Goal: Transaction & Acquisition: Purchase product/service

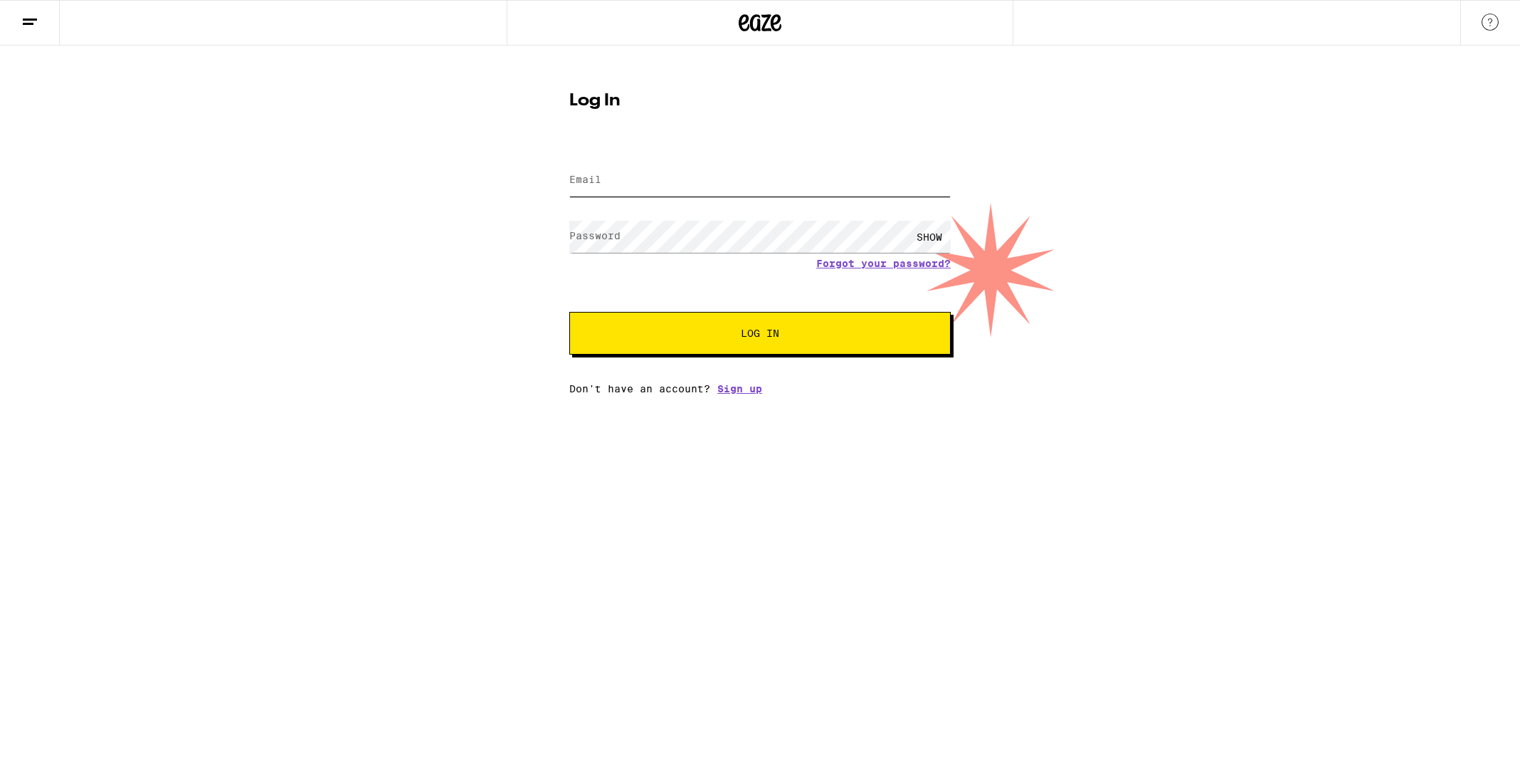
type input "[EMAIL_ADDRESS][DOMAIN_NAME]"
click at [727, 334] on span "Log In" at bounding box center [760, 333] width 266 height 10
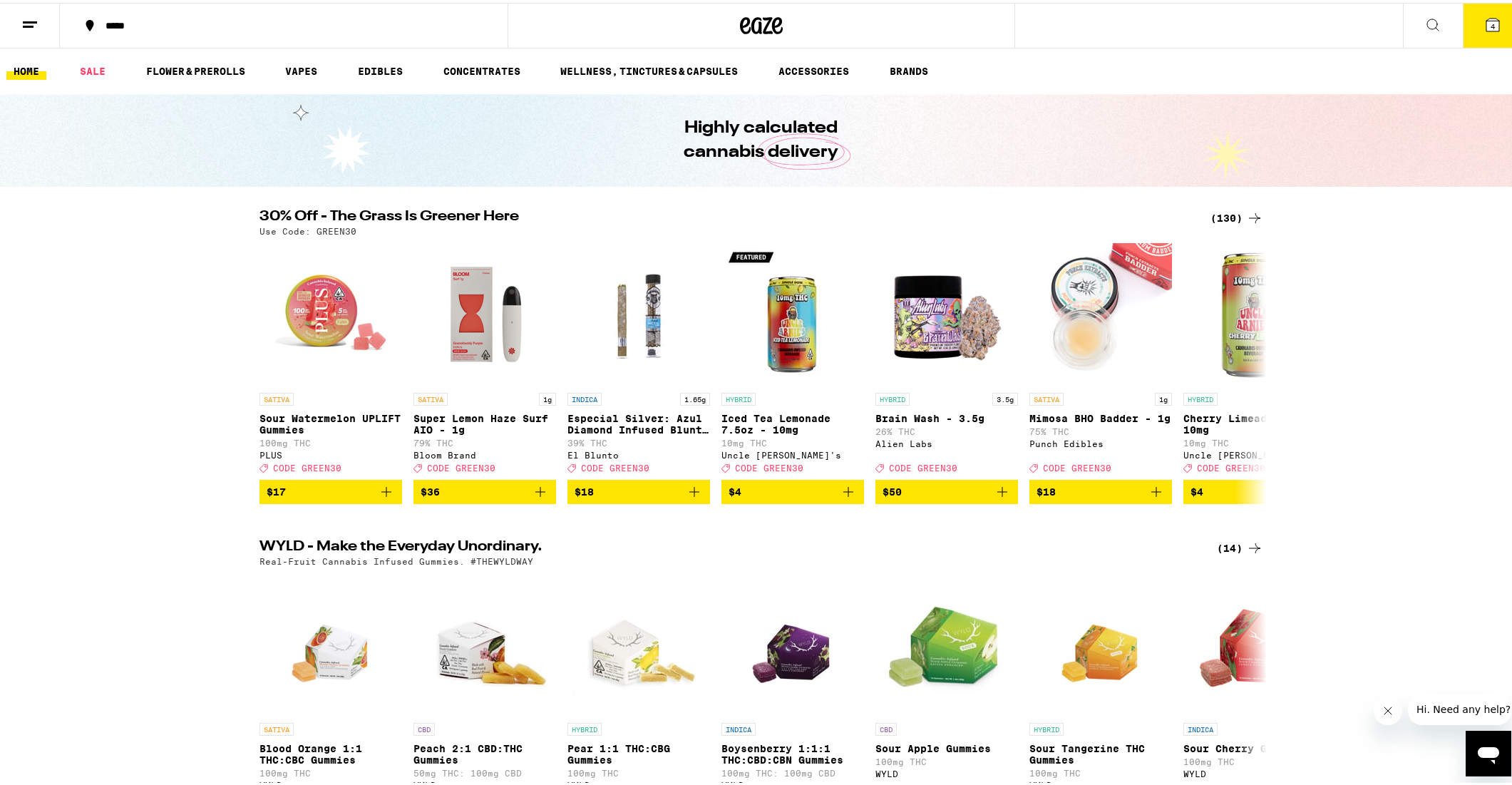
click at [1488, 21] on icon at bounding box center [1492, 22] width 12 height 12
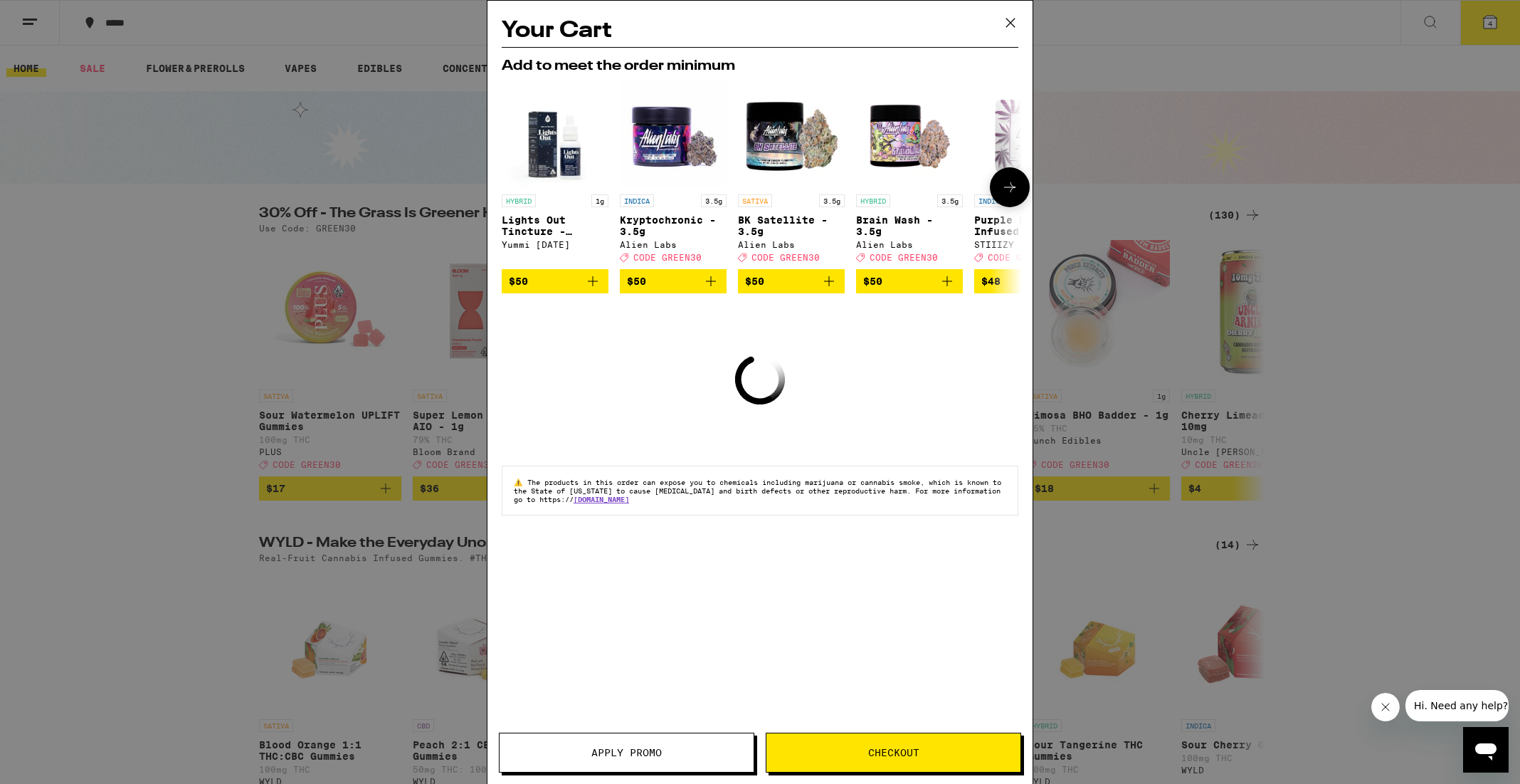
click at [593, 286] on icon "Add to bag" at bounding box center [593, 281] width 10 height 10
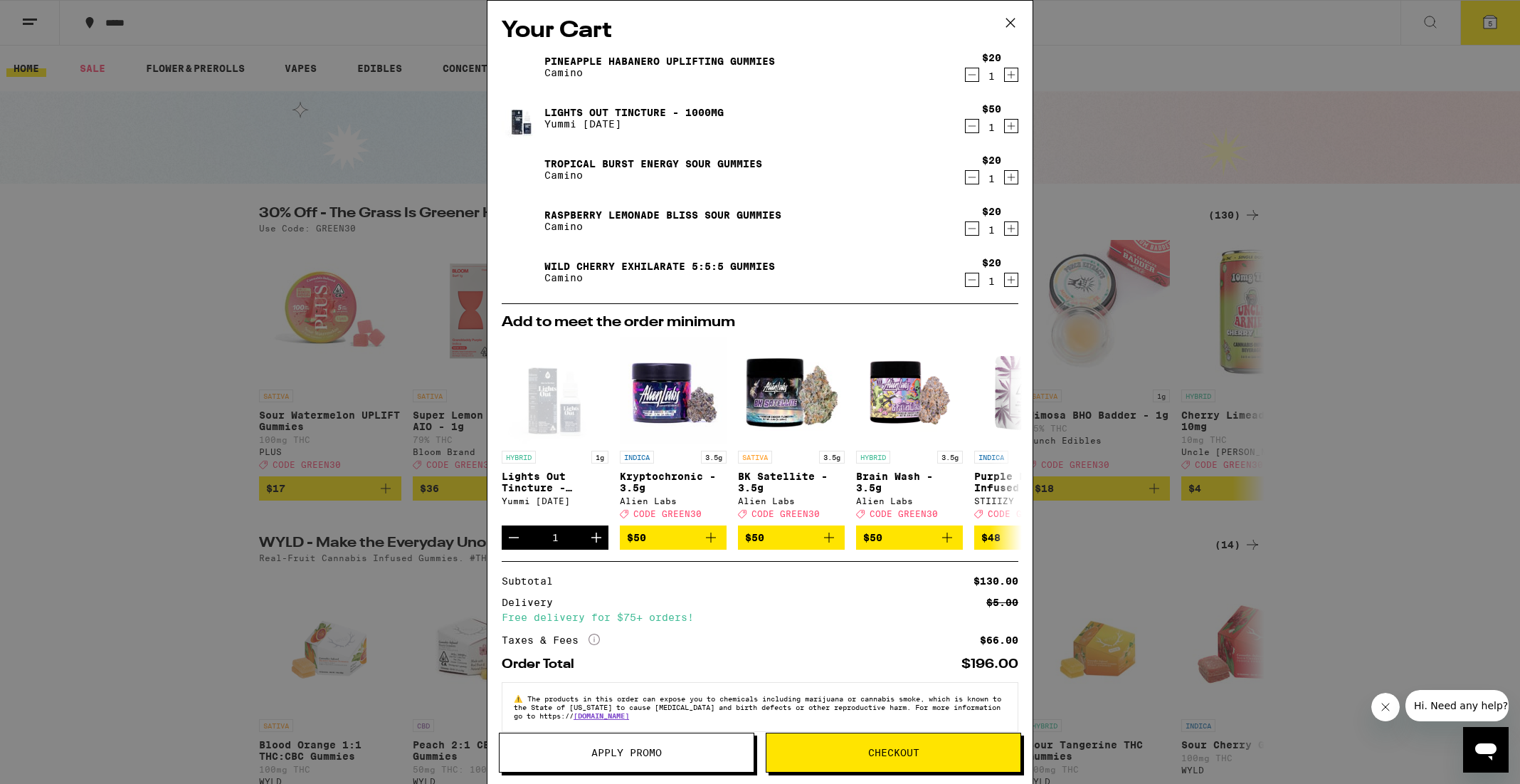
click at [1016, 19] on icon at bounding box center [1011, 23] width 22 height 22
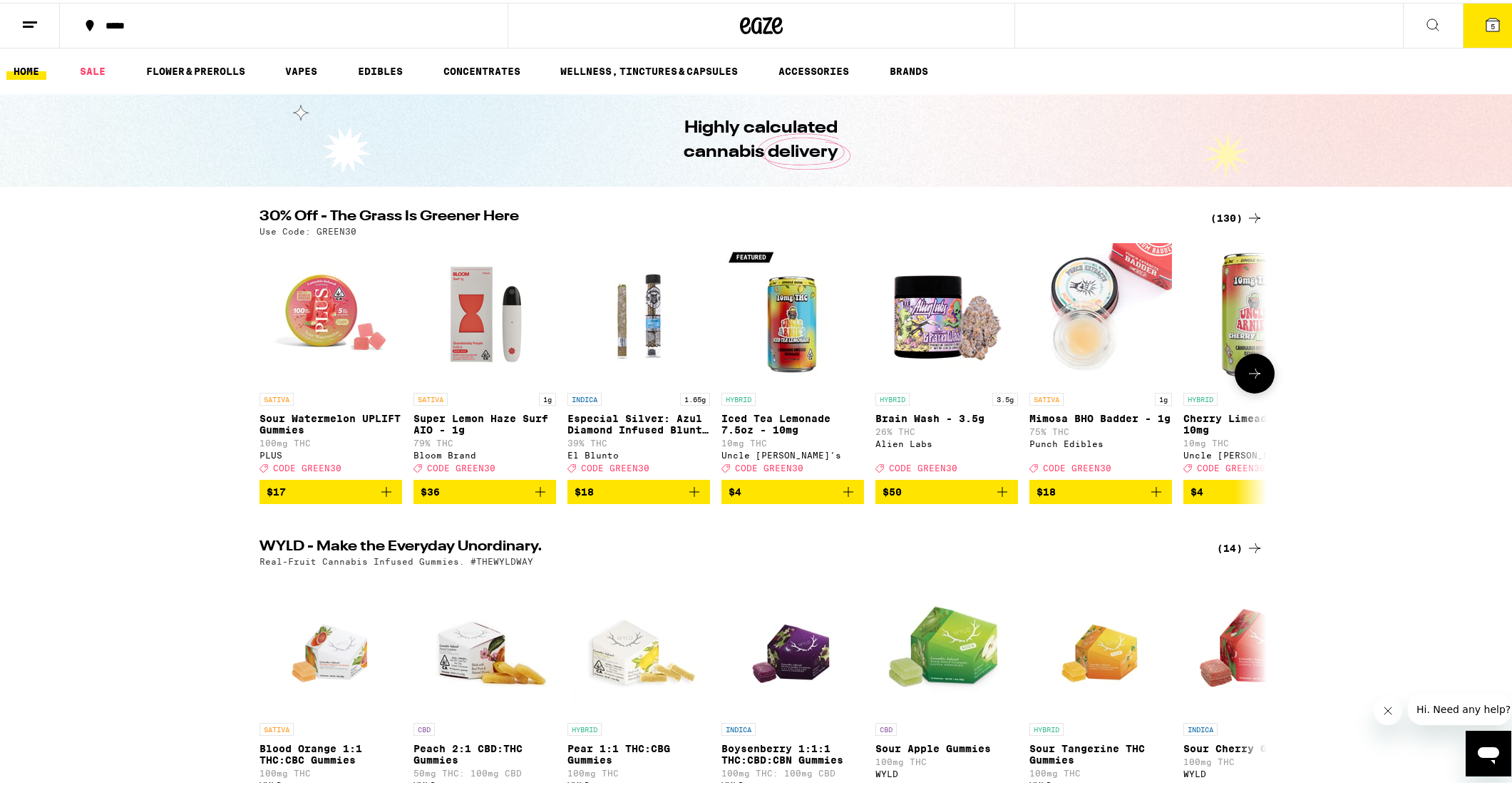
click at [371, 418] on p "Sour Watermelon UPLIFT Gummies" at bounding box center [331, 421] width 143 height 22
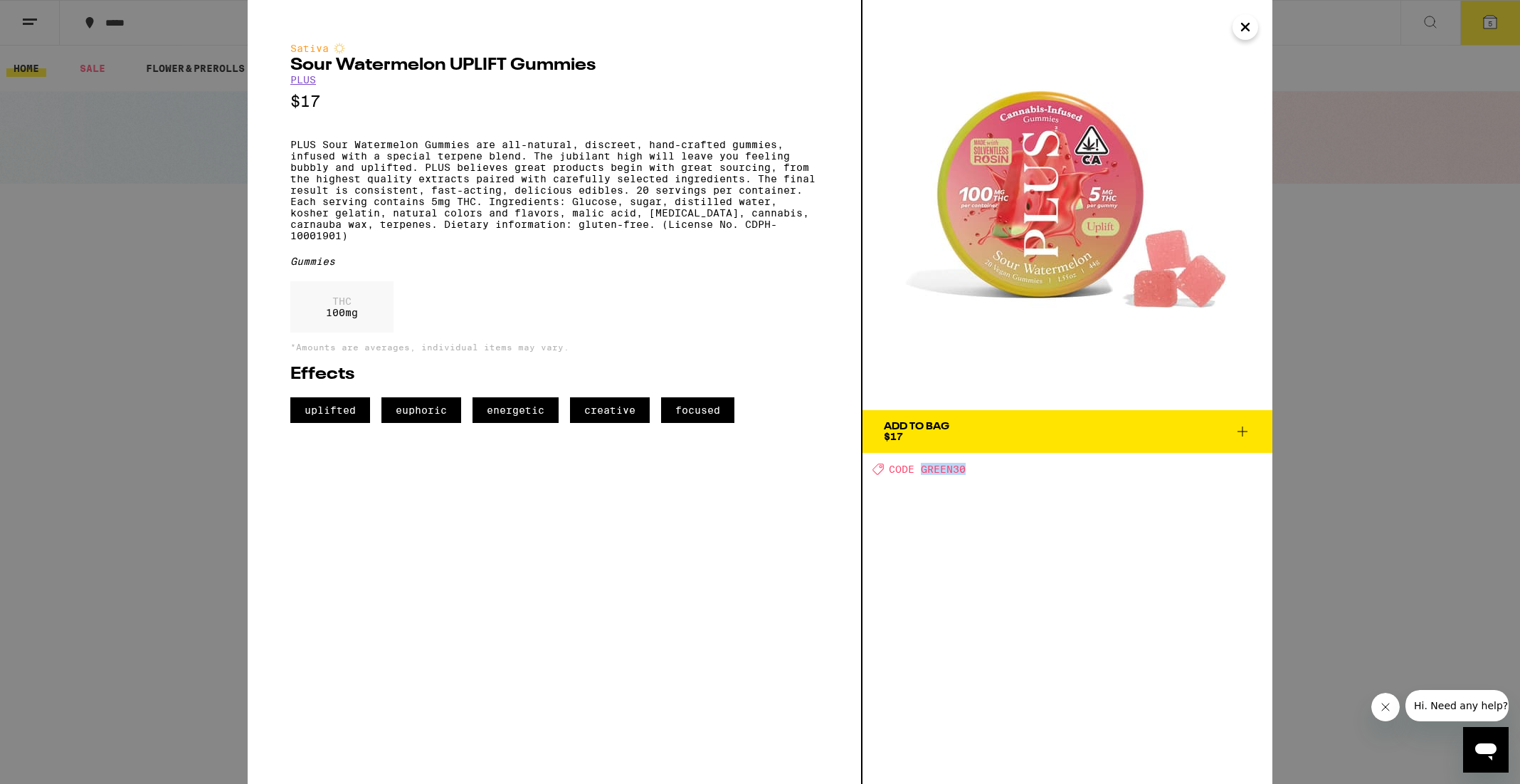
drag, startPoint x: 966, startPoint y: 471, endPoint x: 923, endPoint y: 475, distance: 43.2
click at [923, 475] on span "CODE GREEN30" at bounding box center [927, 469] width 77 height 12
copy span "GREEN30"
click at [1242, 431] on icon at bounding box center [1242, 431] width 10 height 10
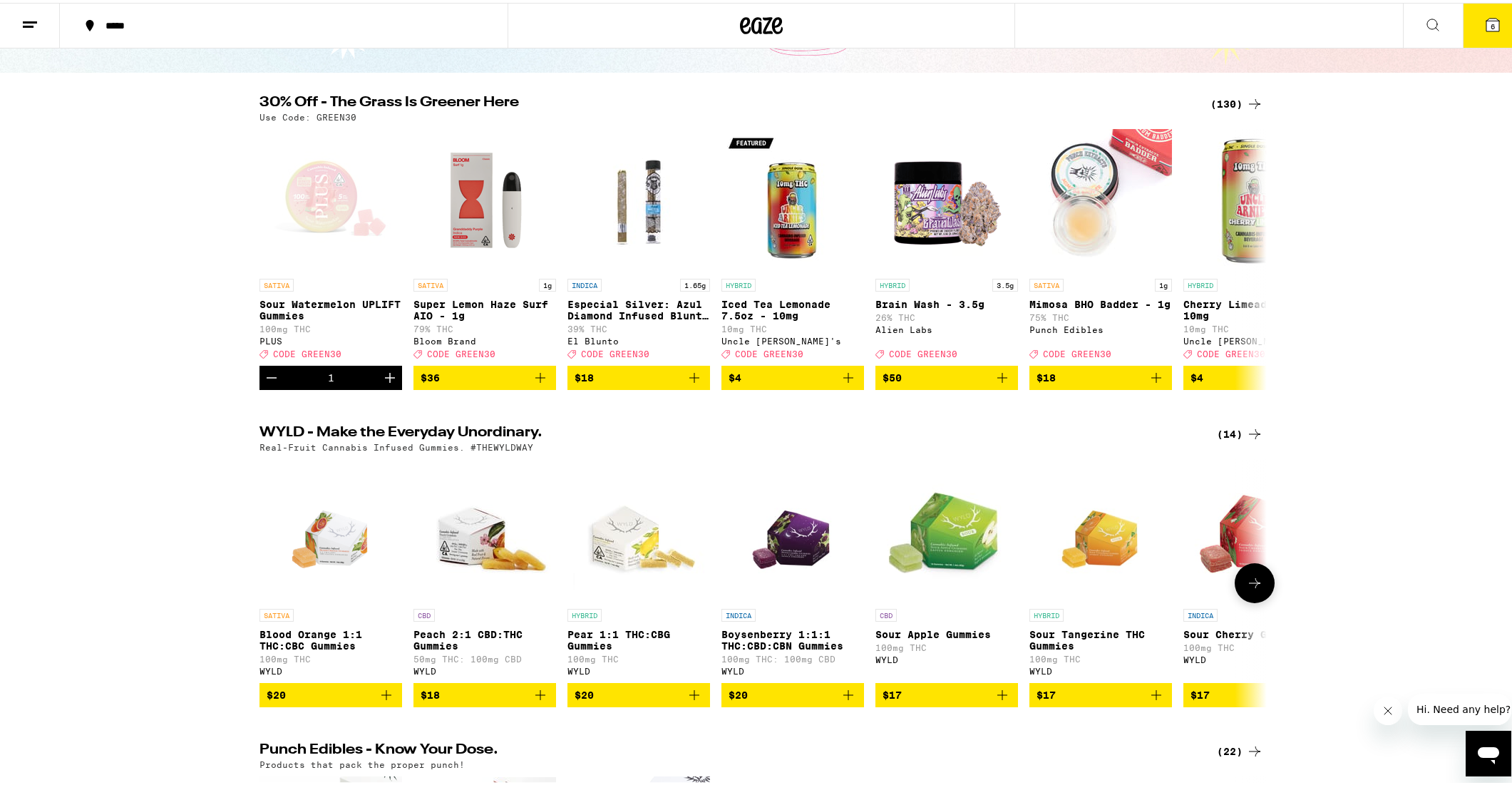
scroll to position [274, 0]
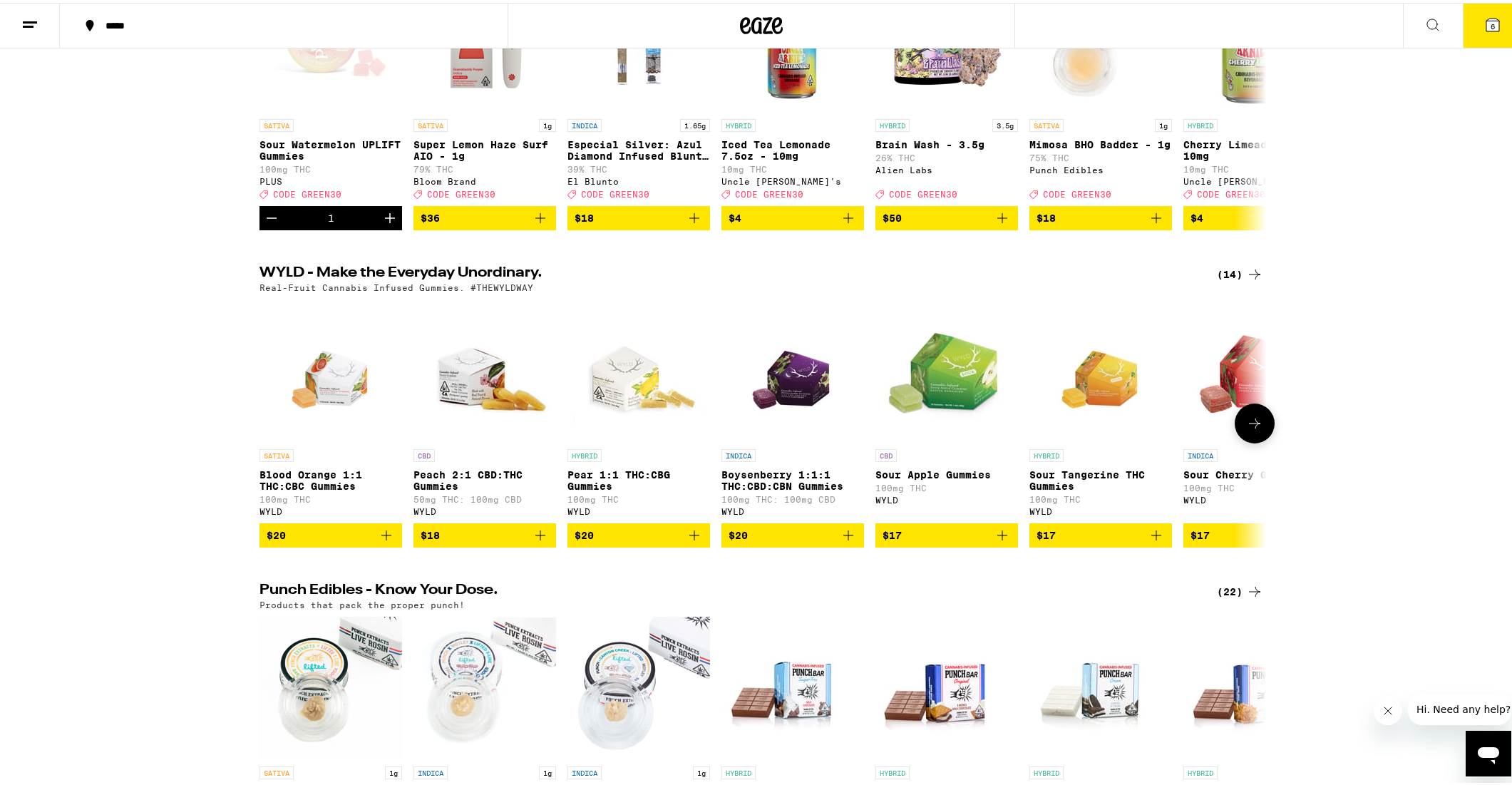
click at [816, 489] on p "Boysenberry 1:1:1 THC:CBD:CBN Gummies" at bounding box center [793, 477] width 143 height 22
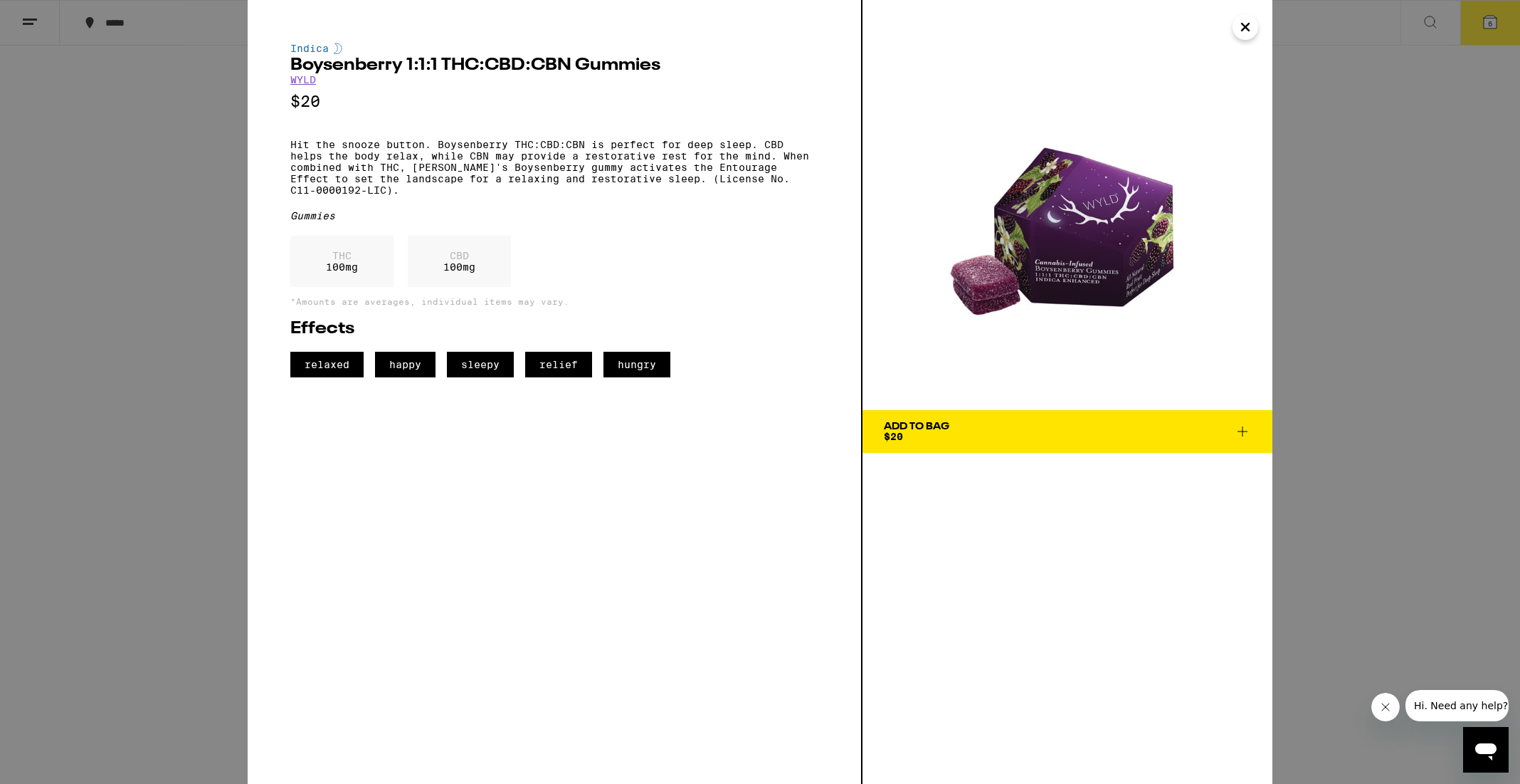
click at [1236, 431] on icon at bounding box center [1242, 431] width 17 height 17
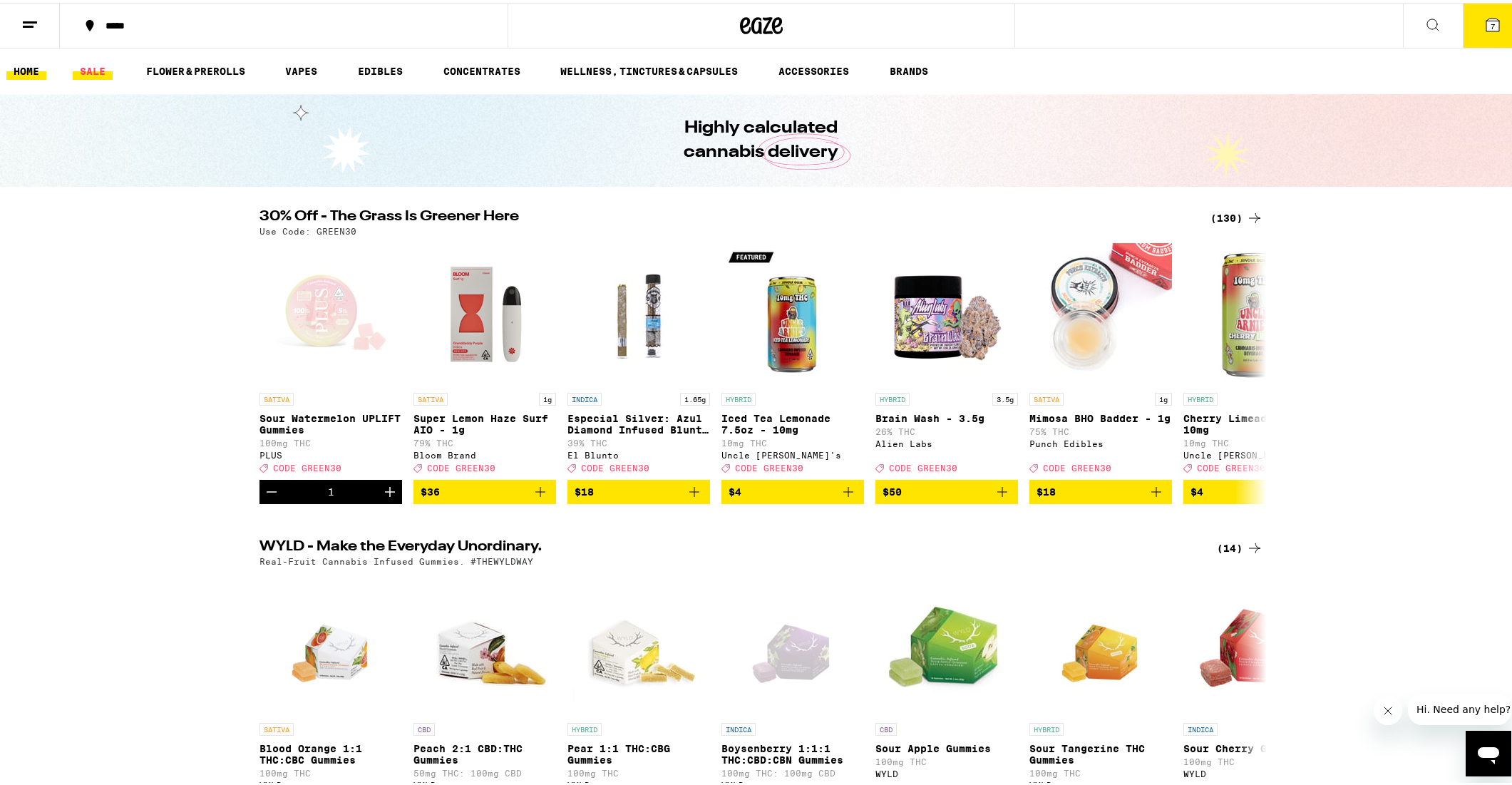
click at [99, 63] on link "SALE" at bounding box center [93, 68] width 40 height 17
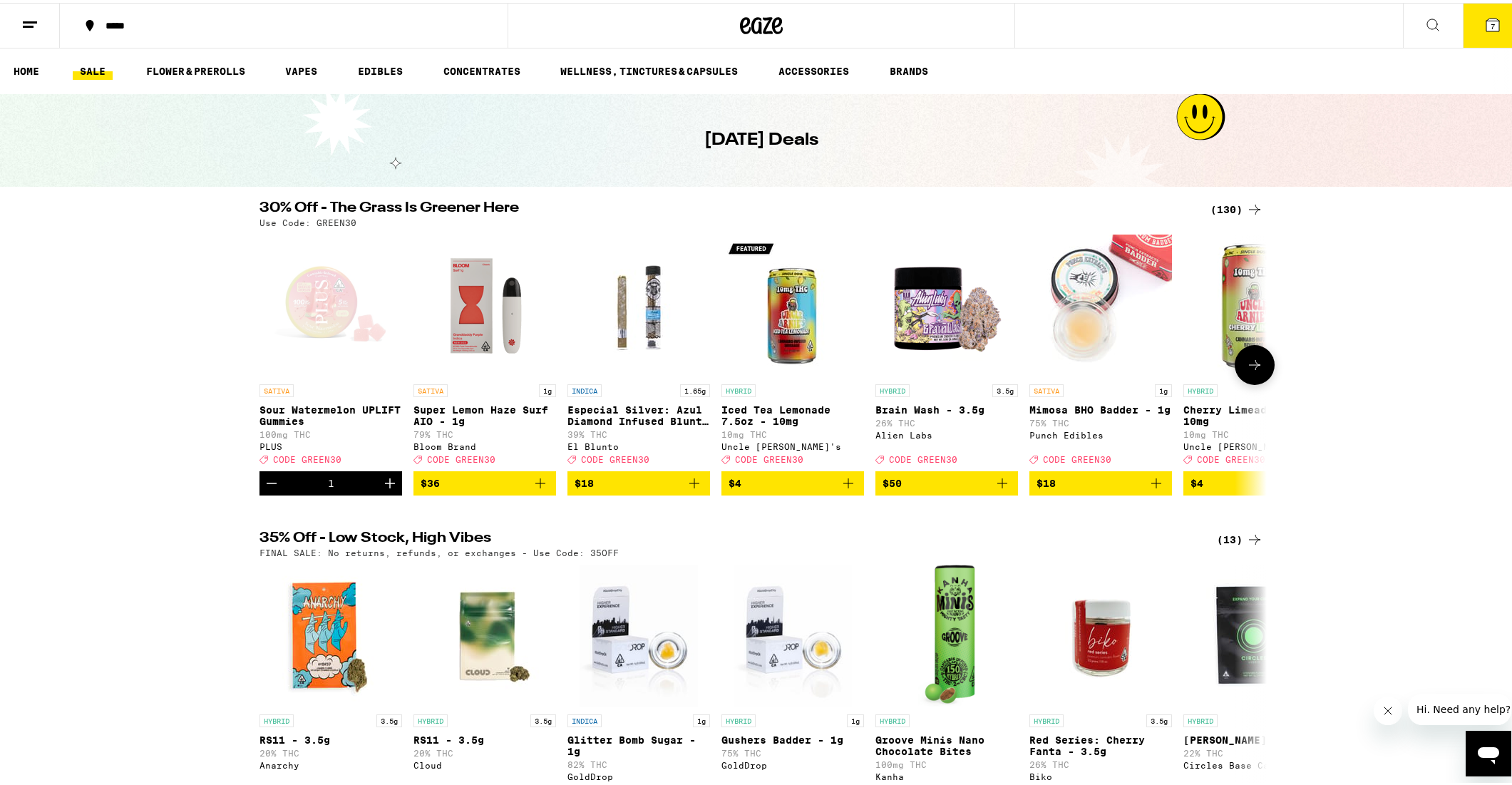
click at [1255, 370] on icon at bounding box center [1254, 362] width 17 height 17
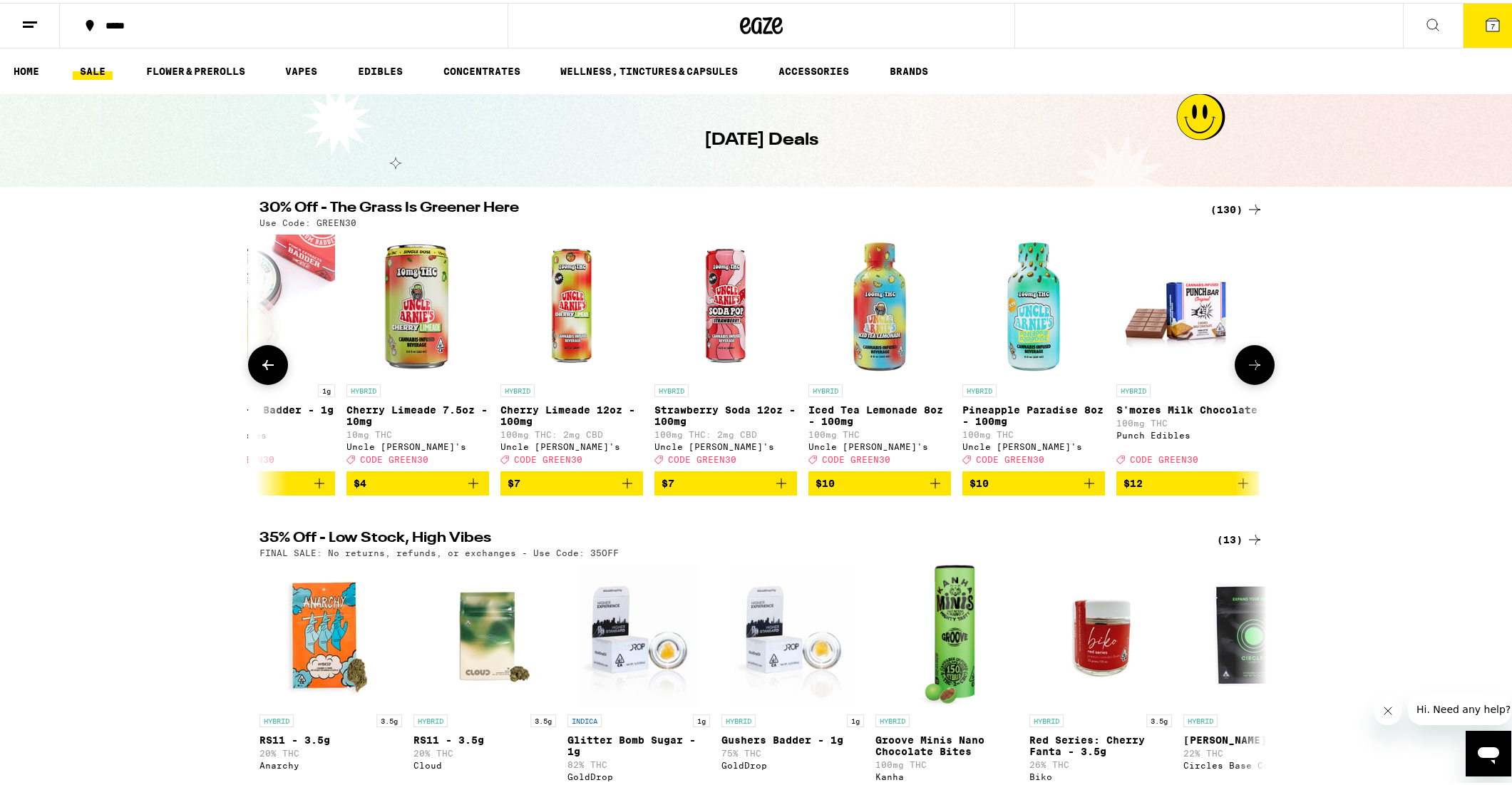
scroll to position [0, 848]
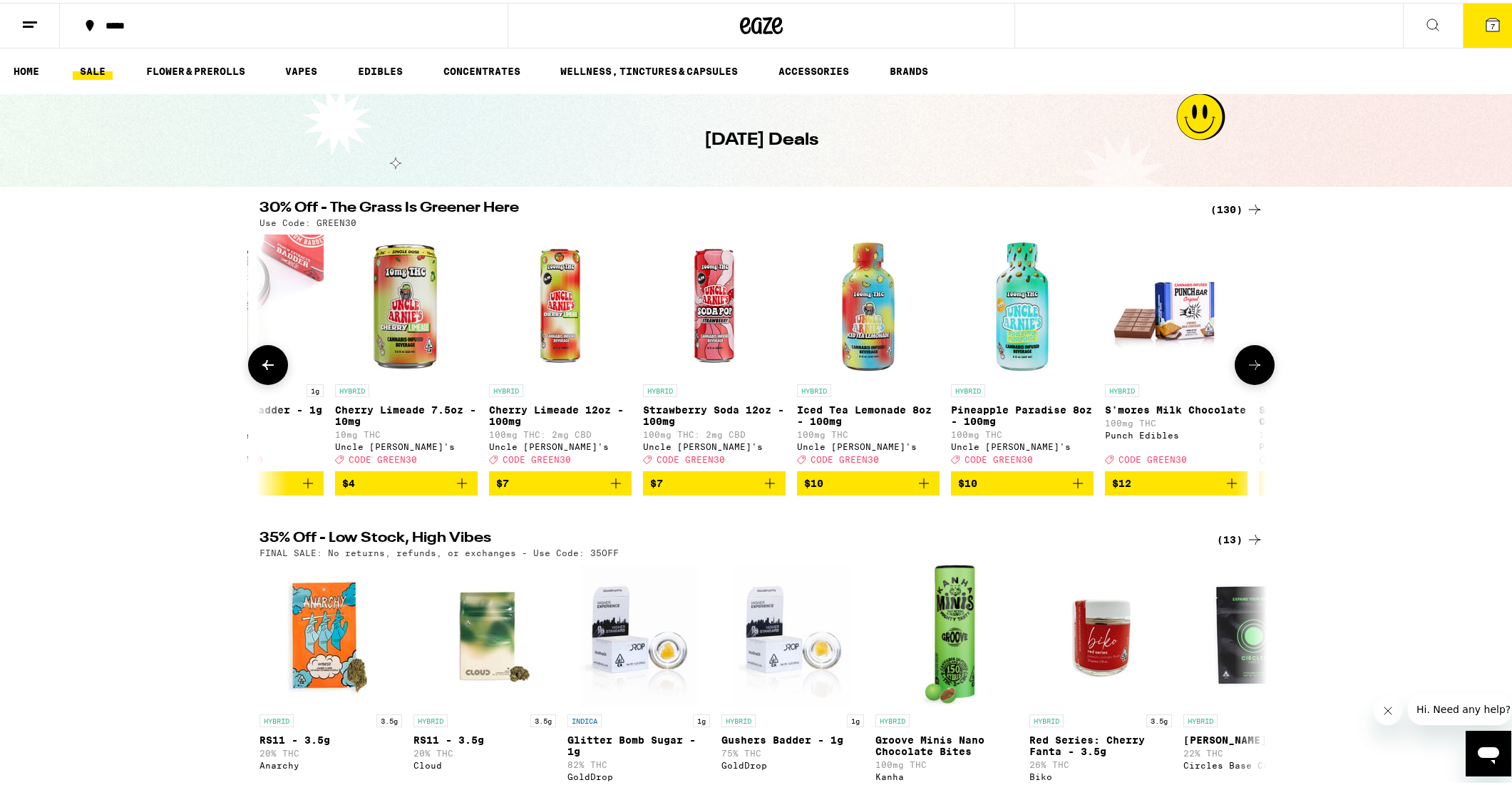
click at [422, 351] on img "Open page for Cherry Limeade 7.5oz - 10mg from Uncle Arnie's" at bounding box center [407, 303] width 143 height 143
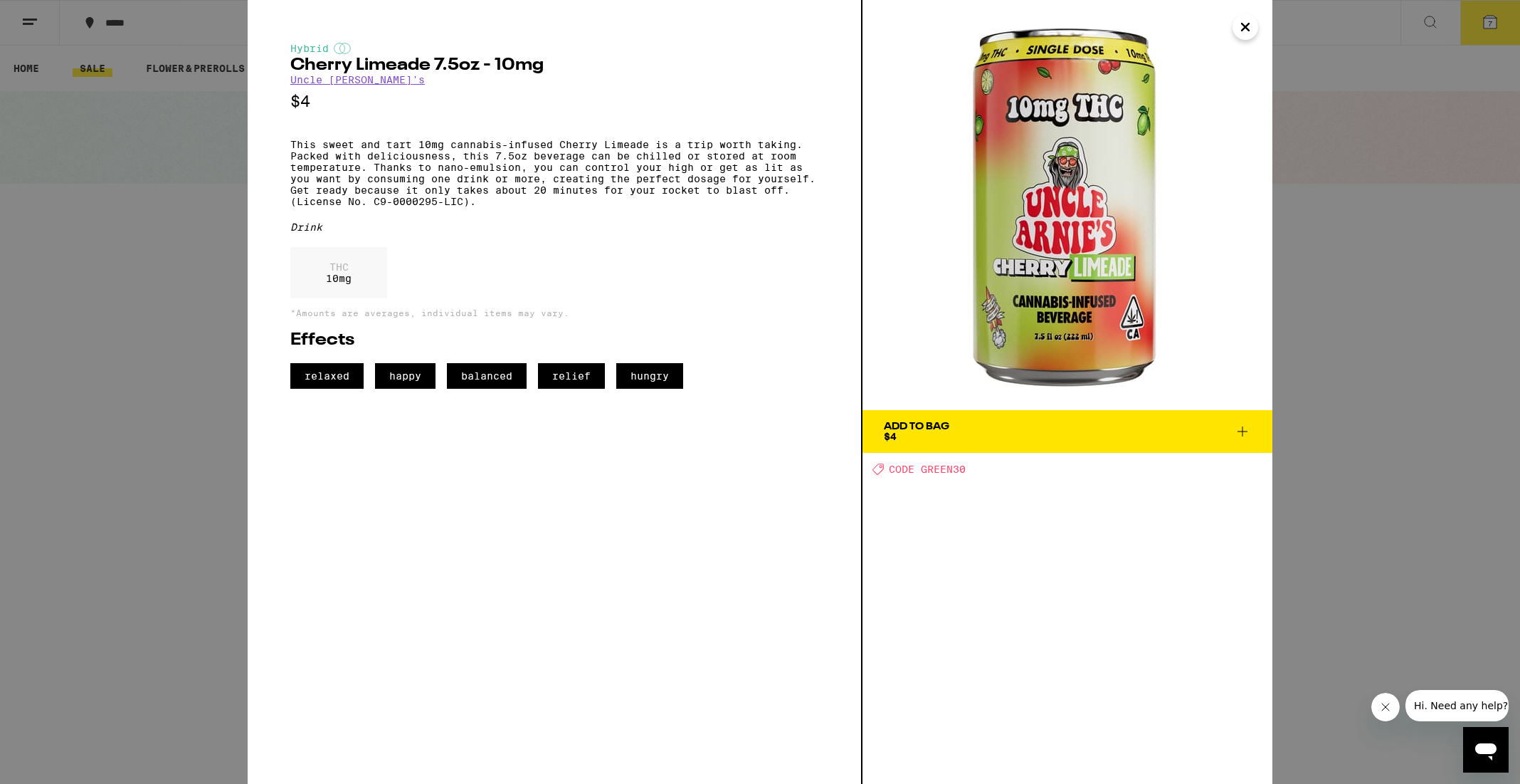
click at [1246, 433] on icon at bounding box center [1242, 431] width 17 height 17
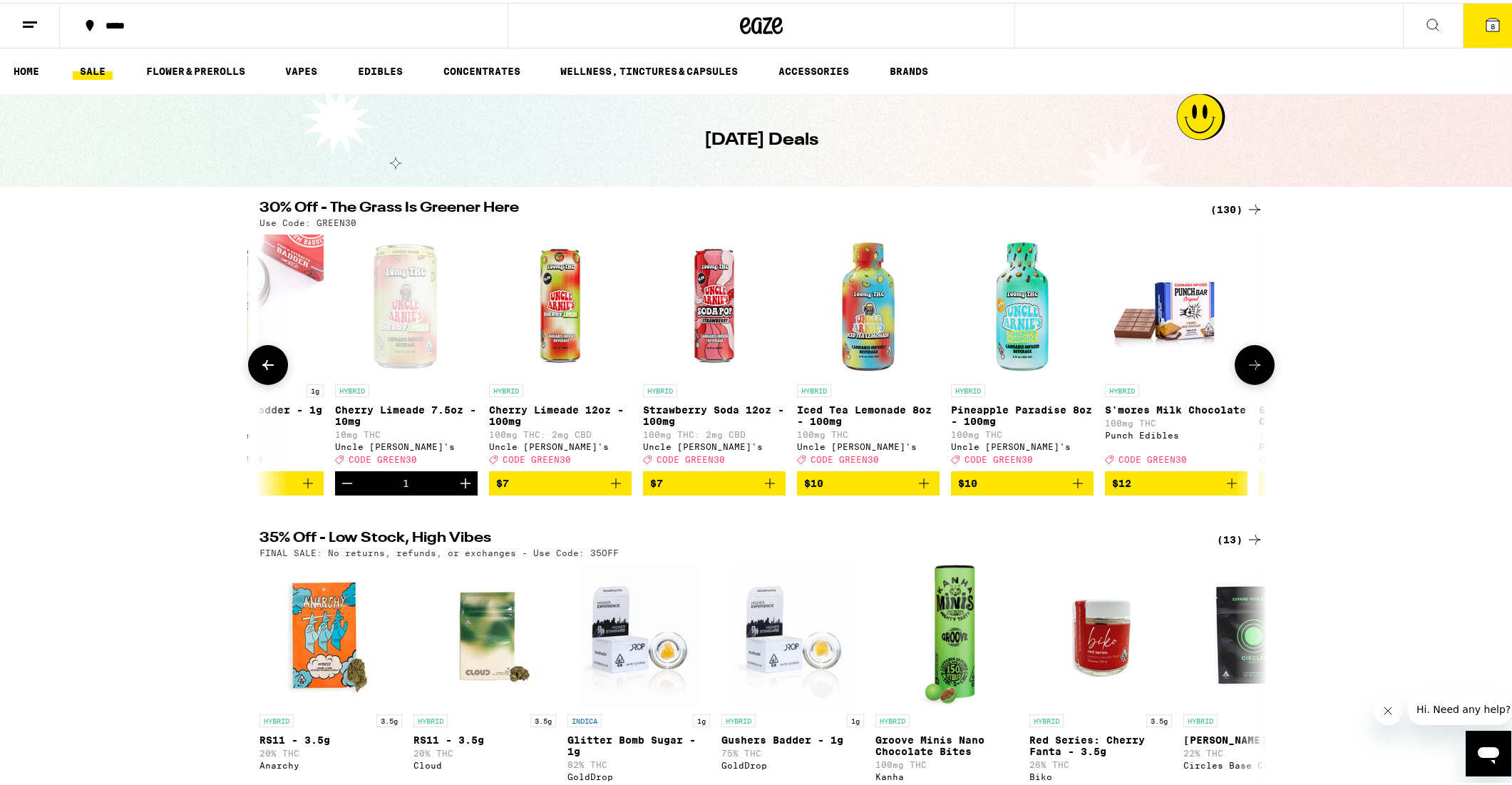
click at [1253, 370] on icon at bounding box center [1254, 362] width 17 height 17
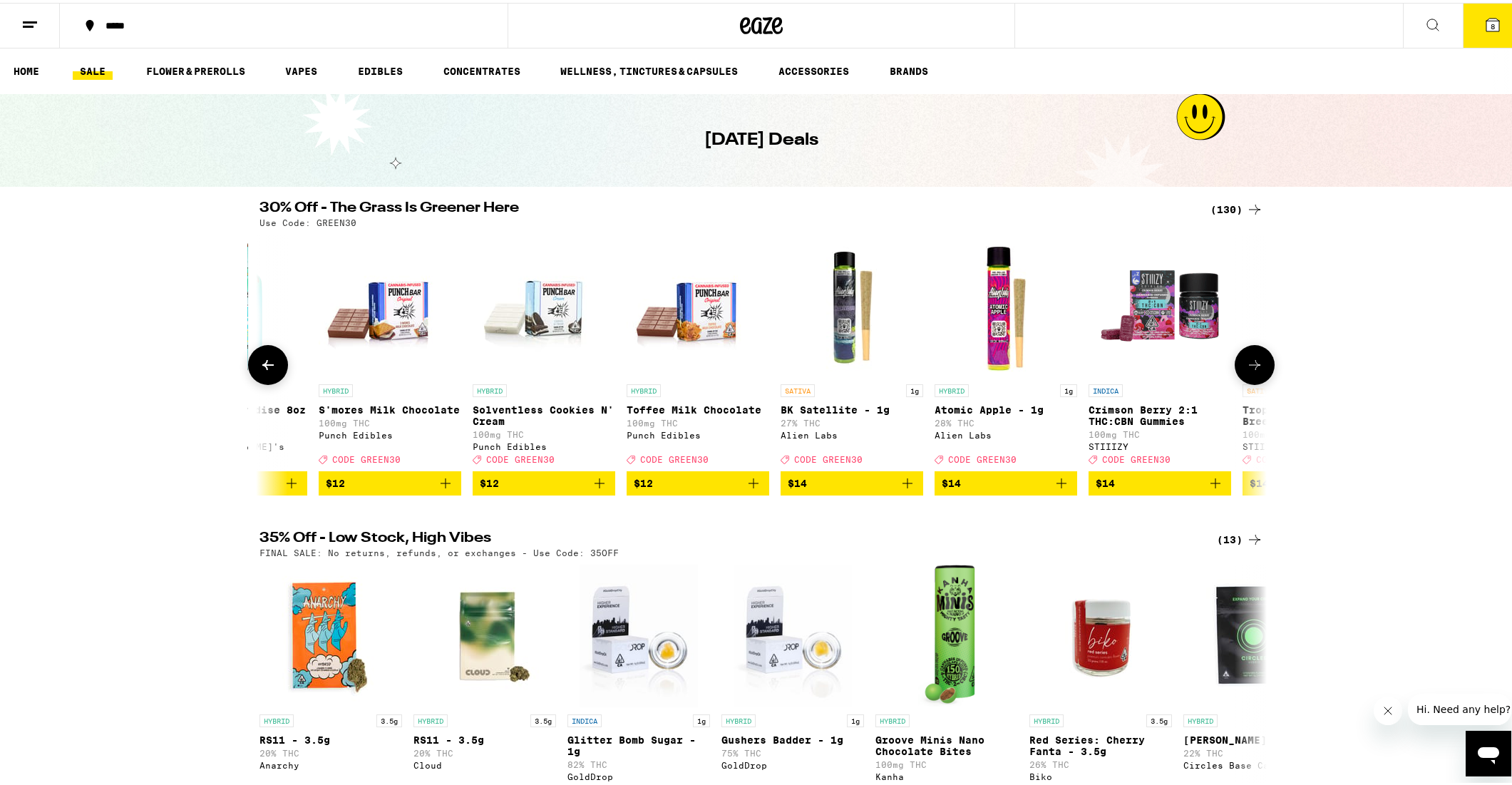
scroll to position [0, 1696]
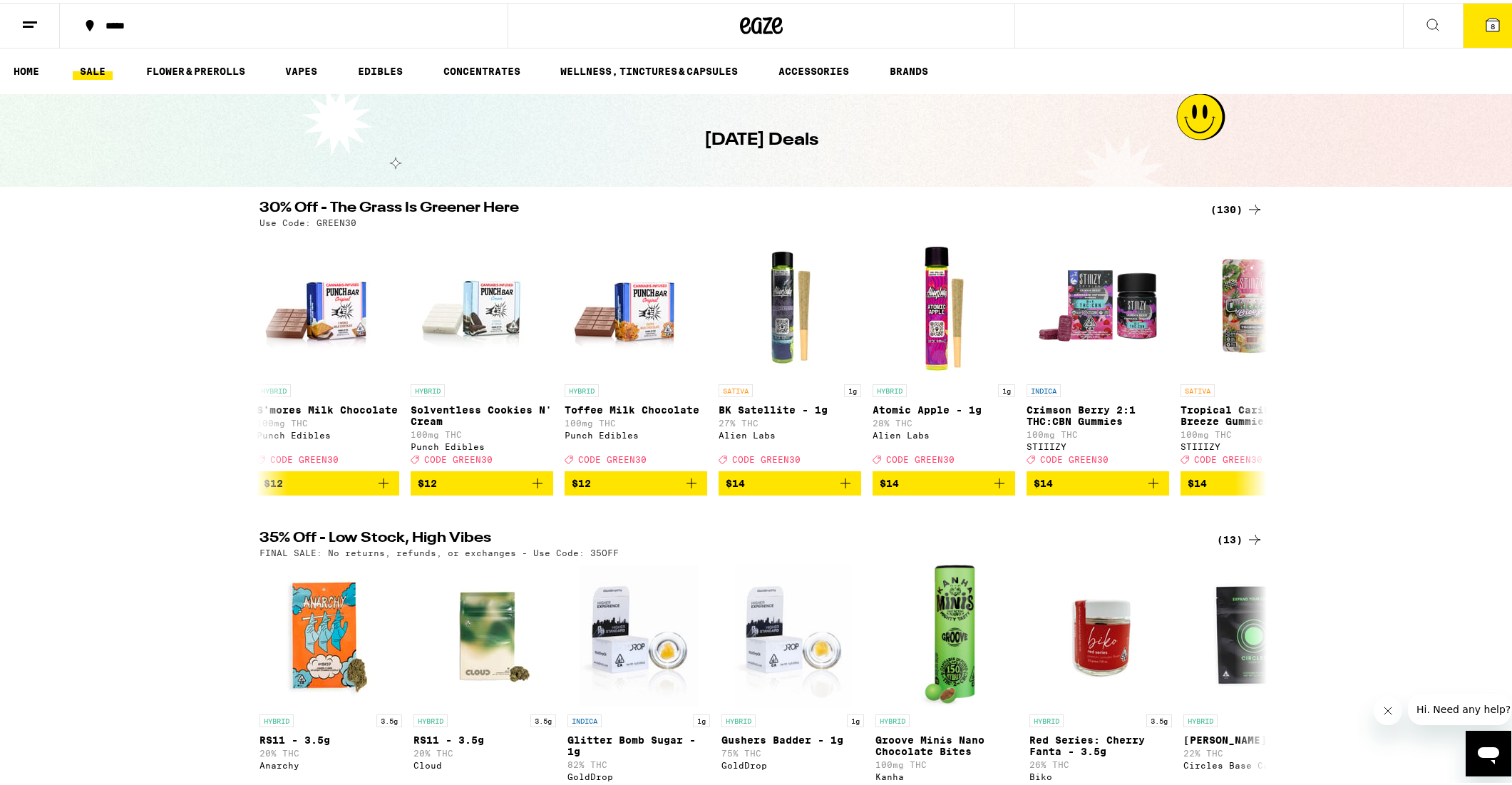
click at [1490, 20] on span "8" at bounding box center [1492, 23] width 4 height 8
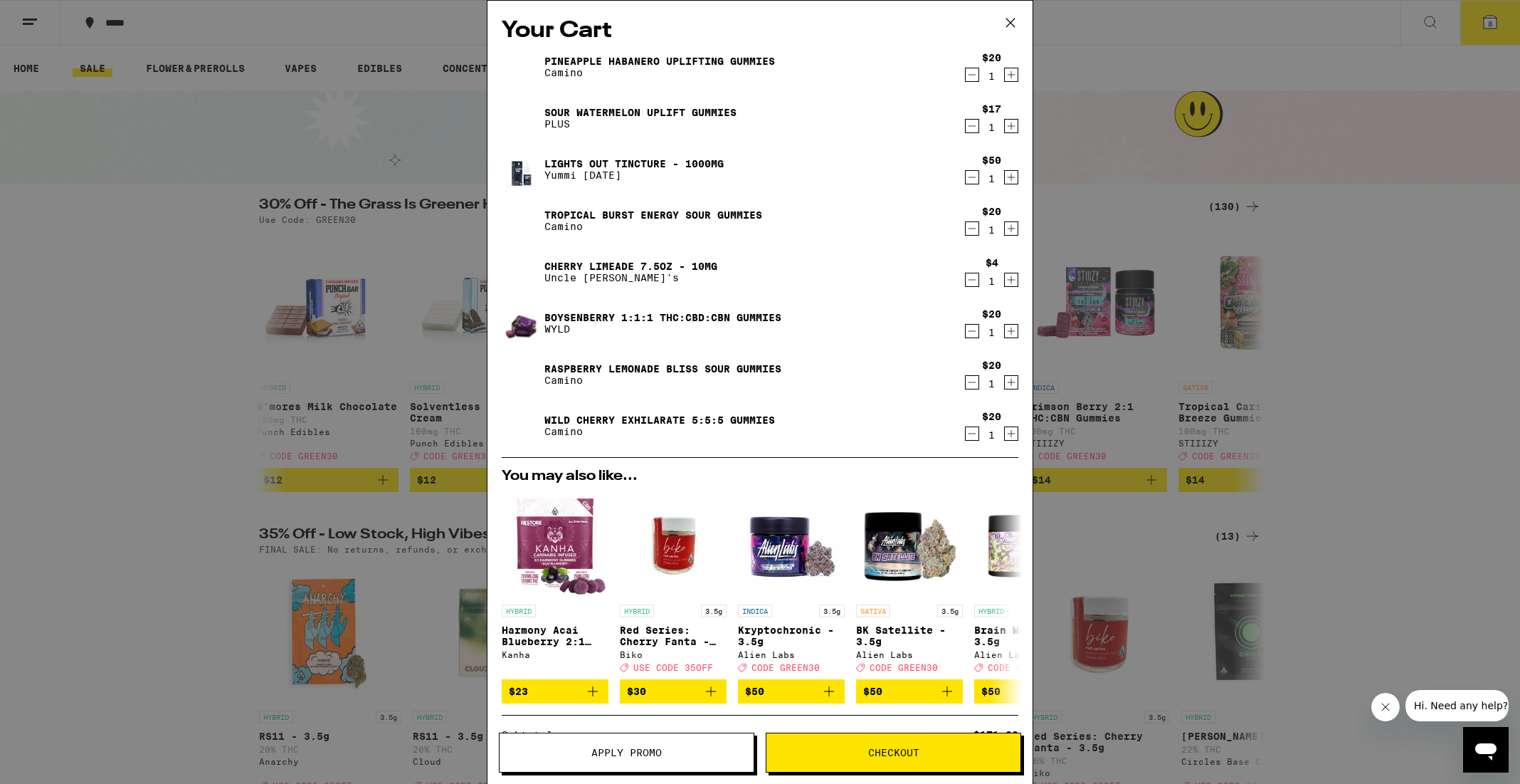
click at [966, 381] on icon "Decrement" at bounding box center [971, 382] width 12 height 17
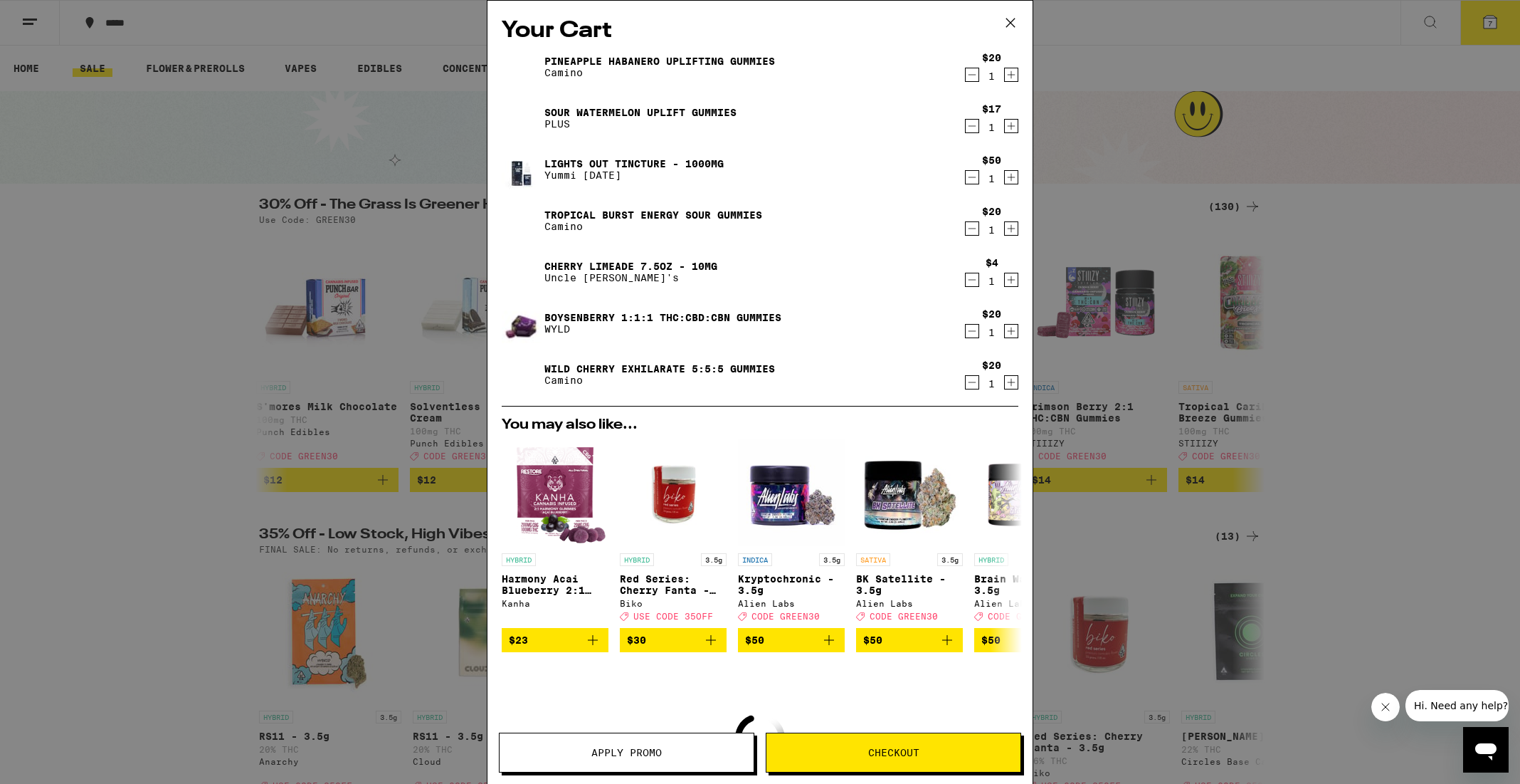
click at [966, 382] on icon "Decrement" at bounding box center [971, 382] width 12 height 17
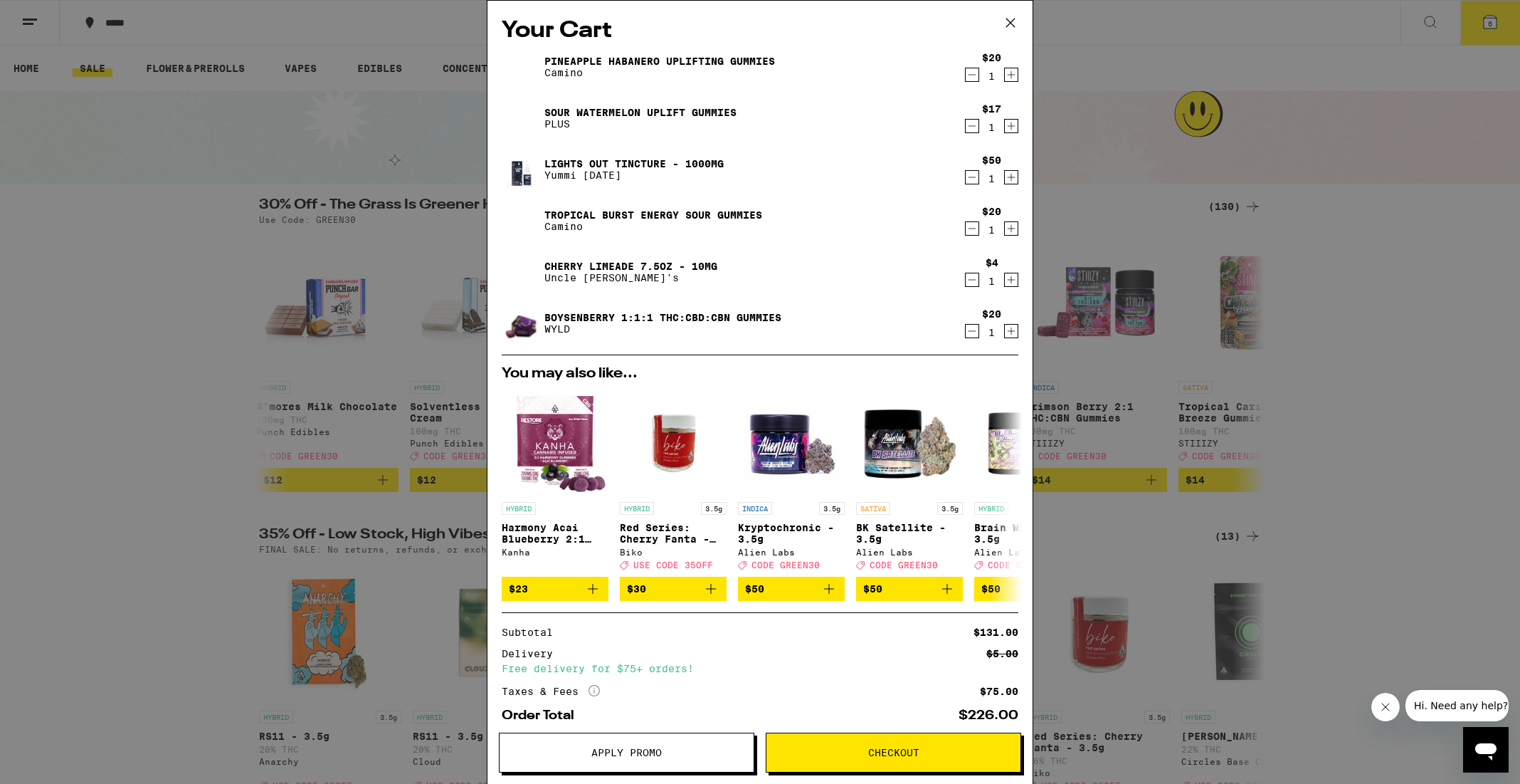
click at [966, 75] on icon "Decrement" at bounding box center [971, 75] width 12 height 17
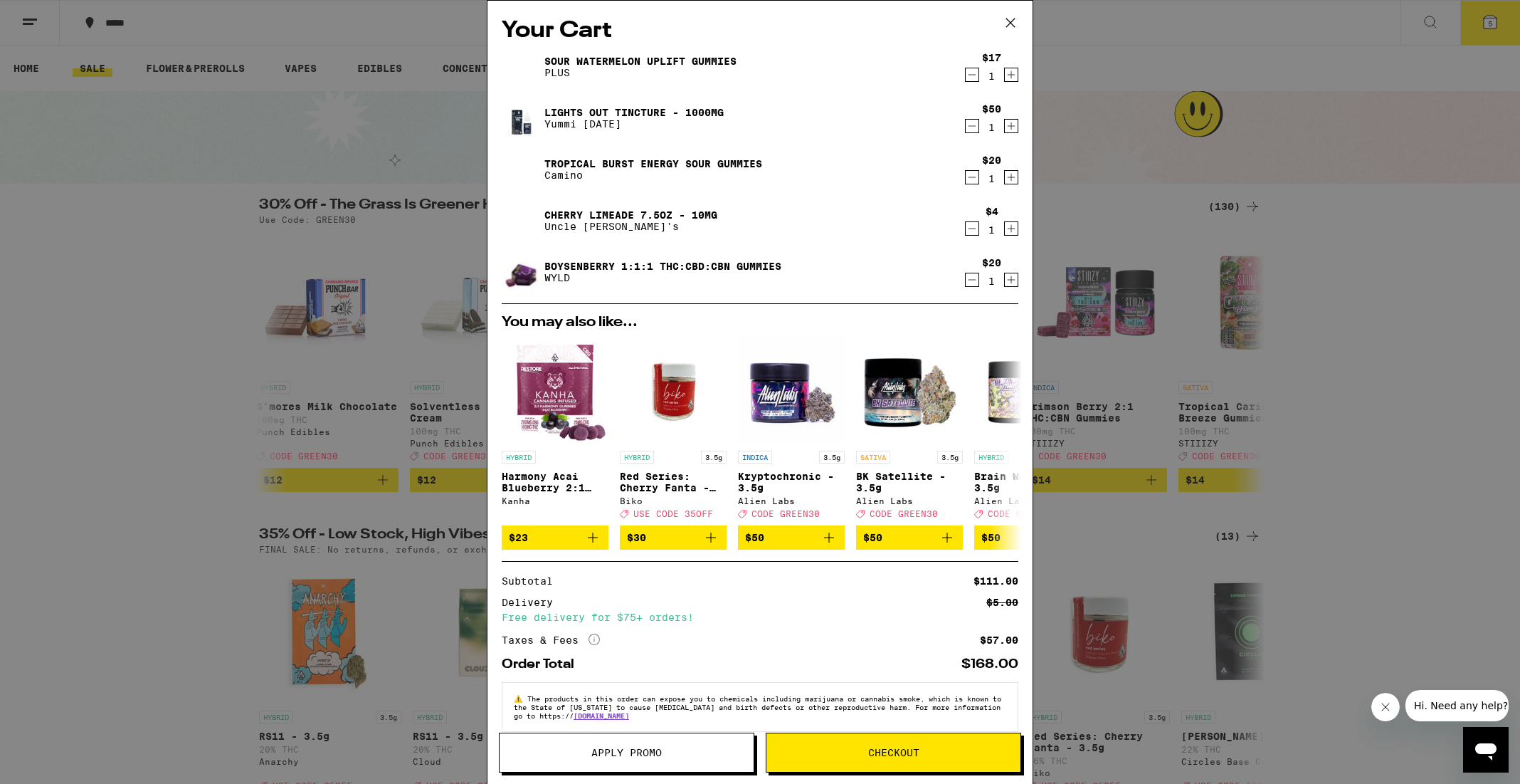
click at [966, 179] on icon "Decrement" at bounding box center [971, 177] width 12 height 17
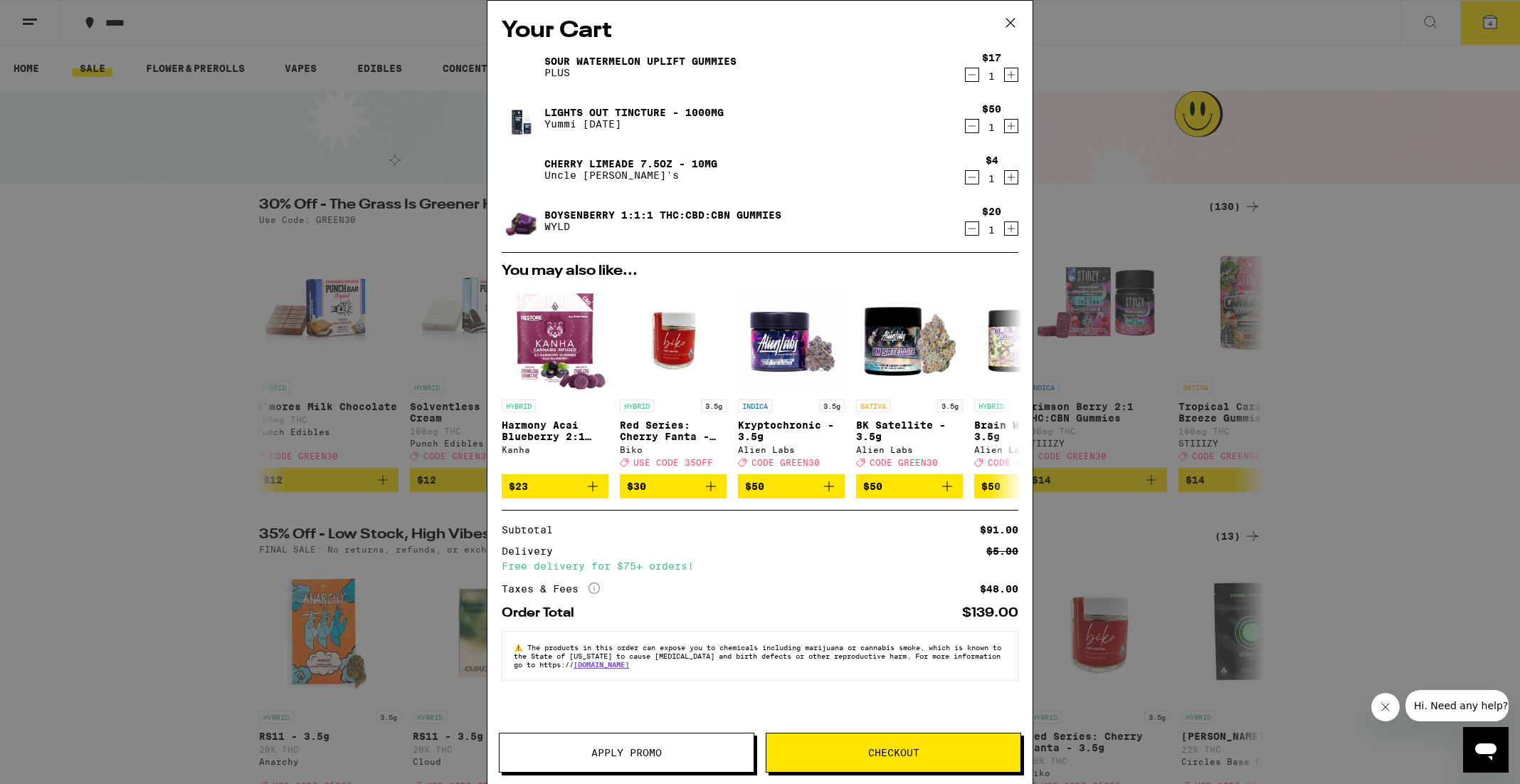
click at [605, 748] on span "Apply Promo" at bounding box center [627, 753] width 70 height 10
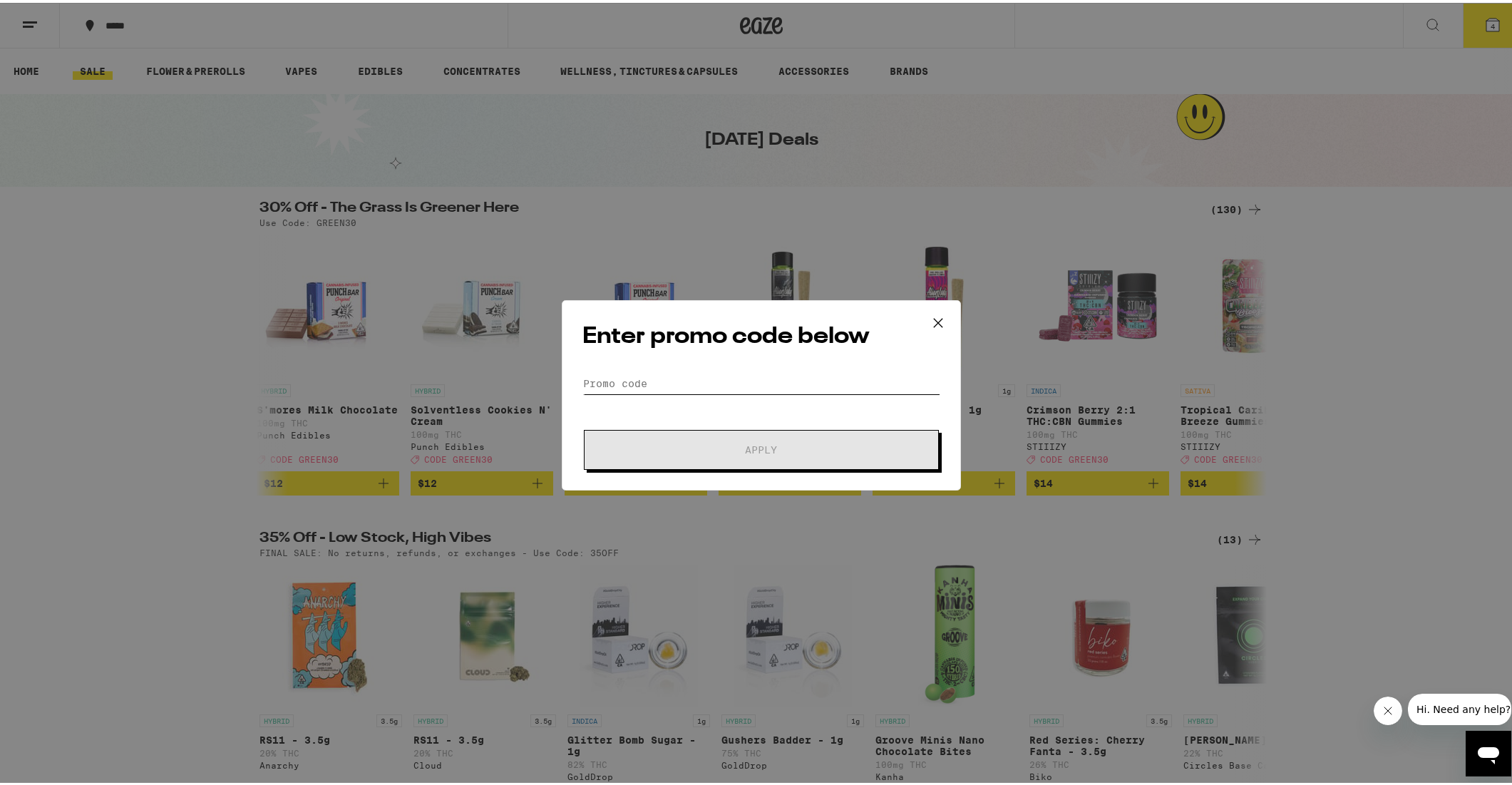
click at [637, 374] on input "Promo Code" at bounding box center [761, 381] width 358 height 22
paste input "GREEN30"
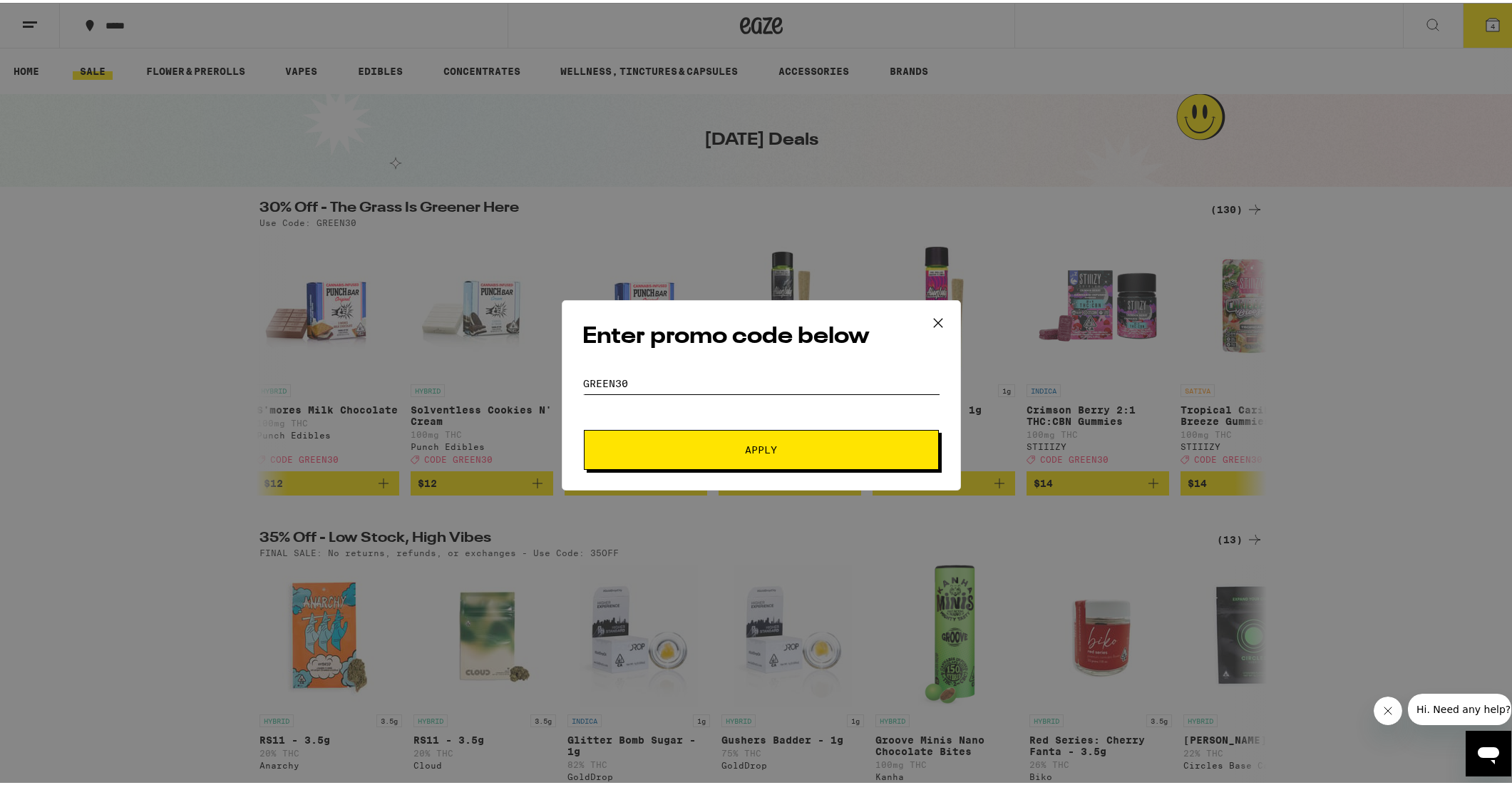
type input "GREEN30"
click at [736, 434] on button "Apply" at bounding box center [761, 446] width 355 height 40
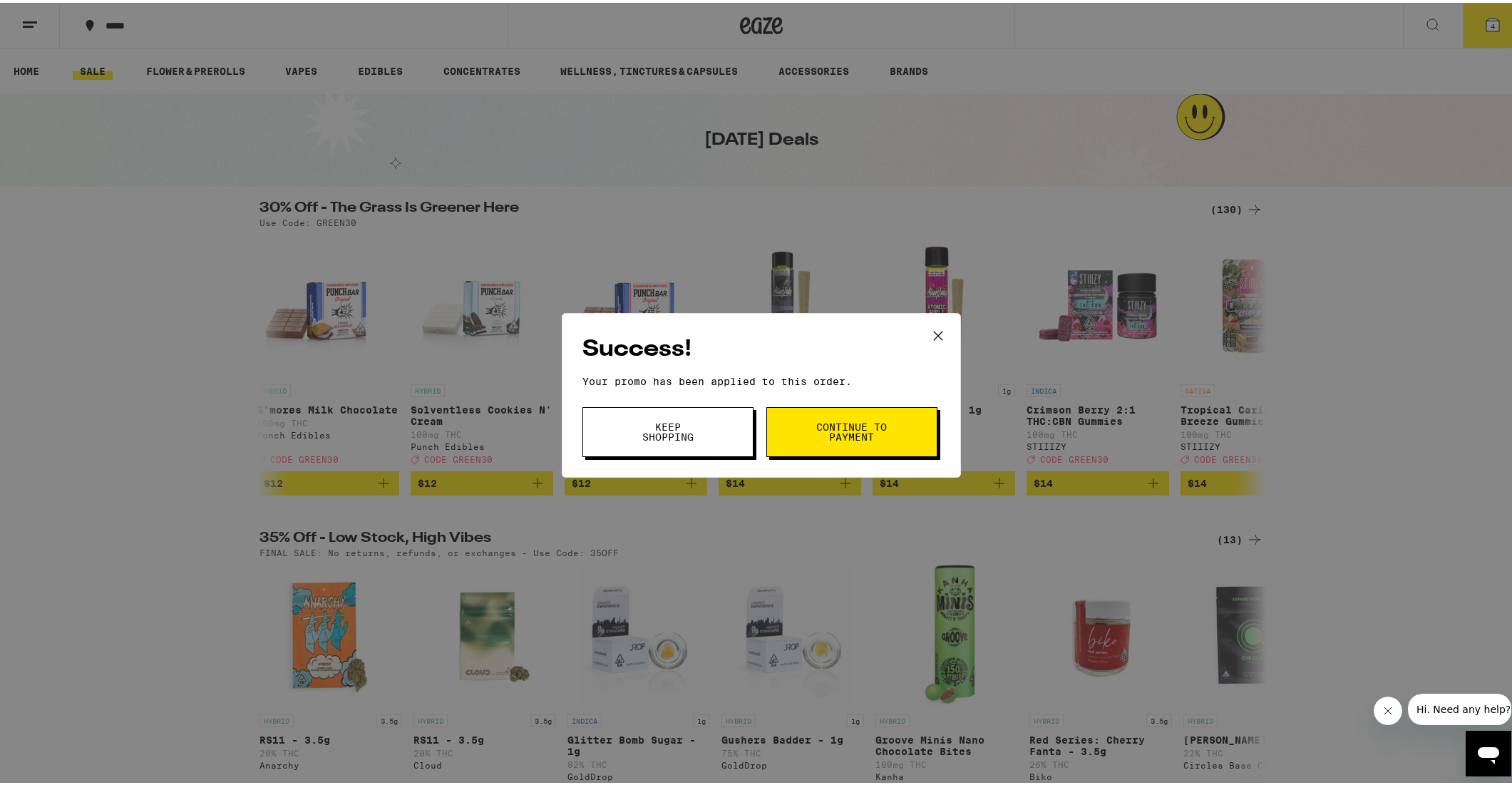
click at [690, 436] on span "Keep Shopping" at bounding box center [668, 429] width 73 height 20
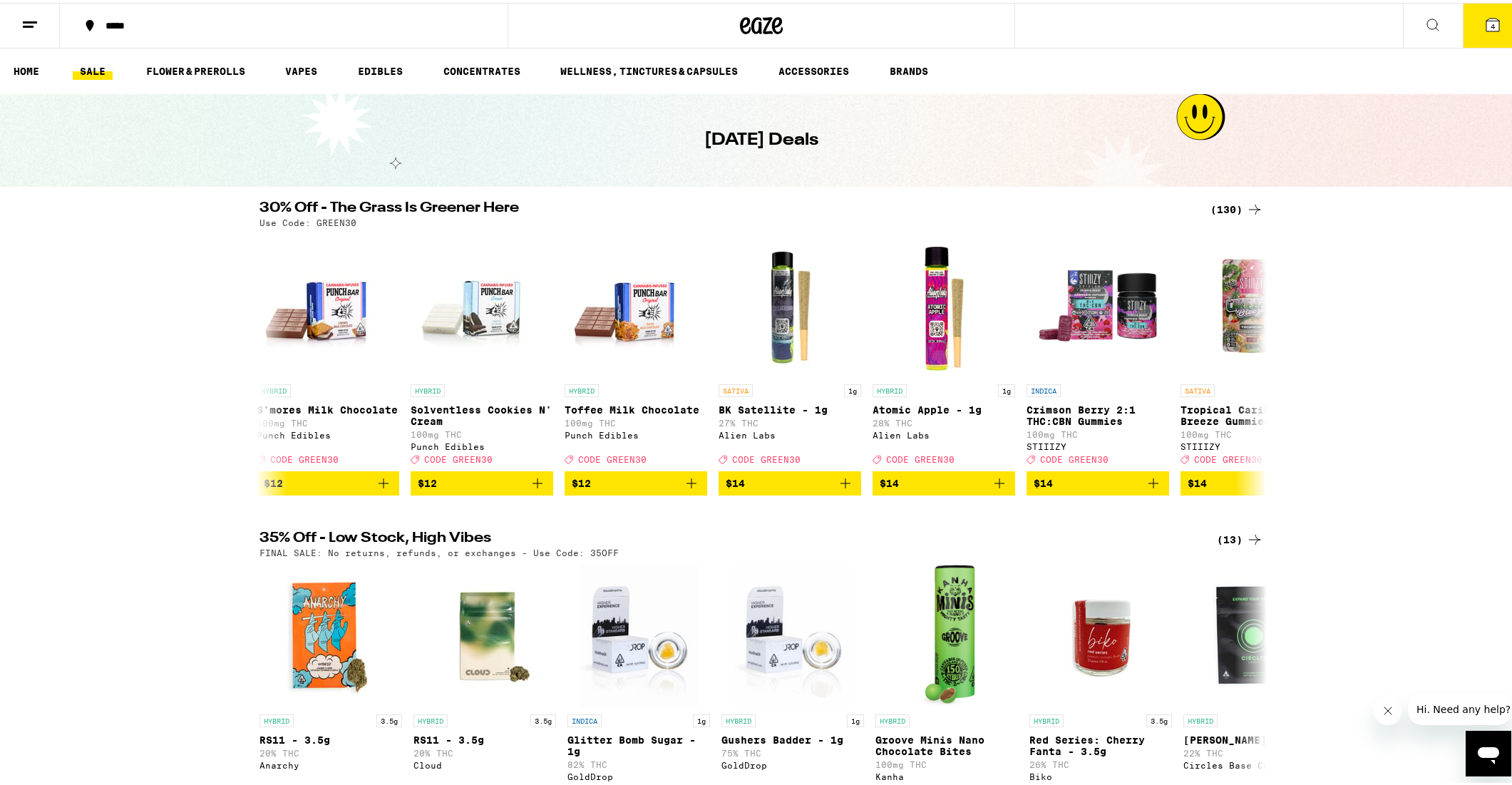
click at [1488, 13] on icon at bounding box center [1492, 22] width 17 height 17
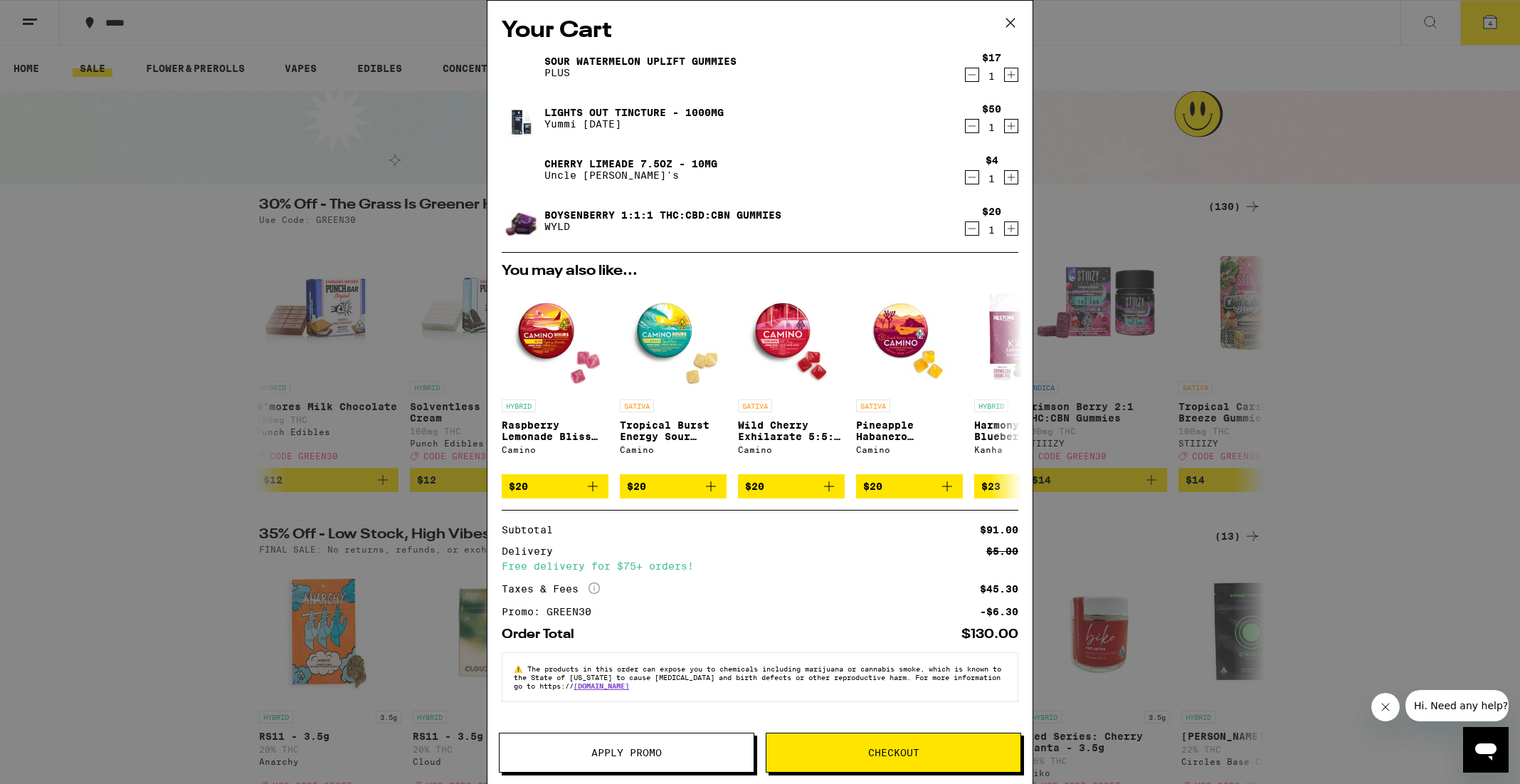
click at [1014, 125] on icon "Increment" at bounding box center [1011, 126] width 12 height 17
click at [905, 756] on span "Checkout" at bounding box center [894, 753] width 51 height 10
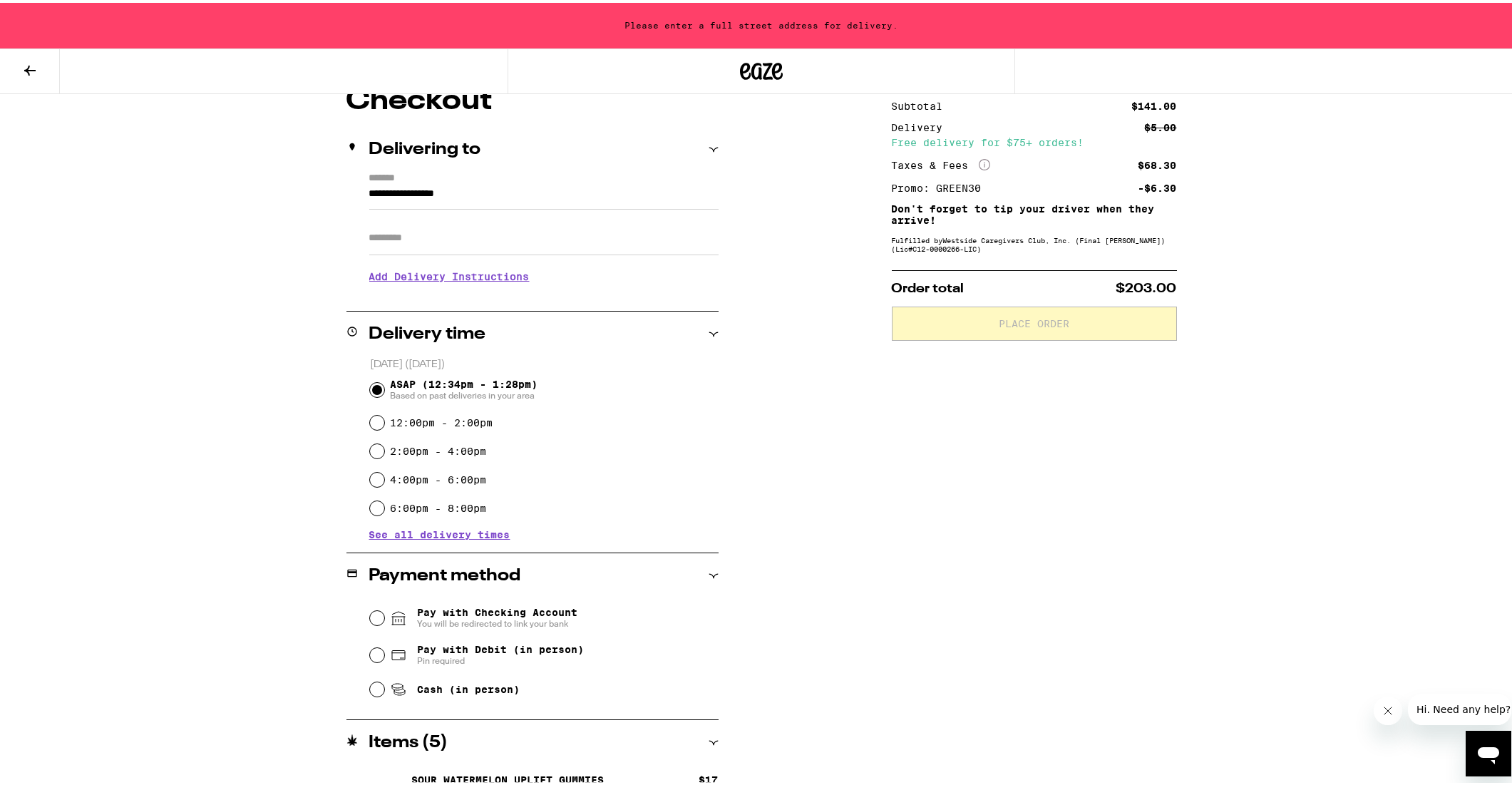
scroll to position [318, 0]
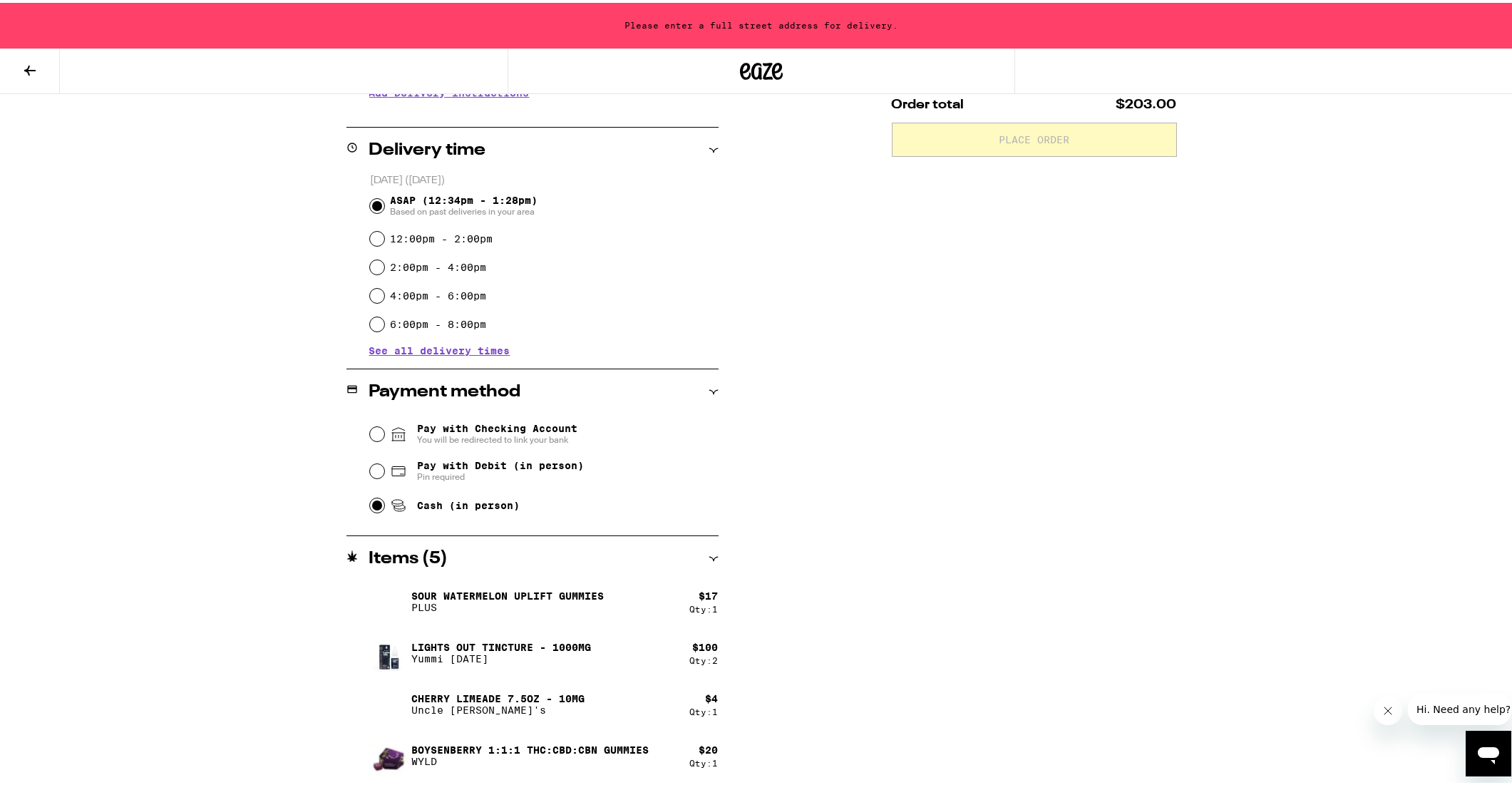
click at [373, 506] on input "Cash (in person)" at bounding box center [377, 502] width 14 height 14
radio input "true"
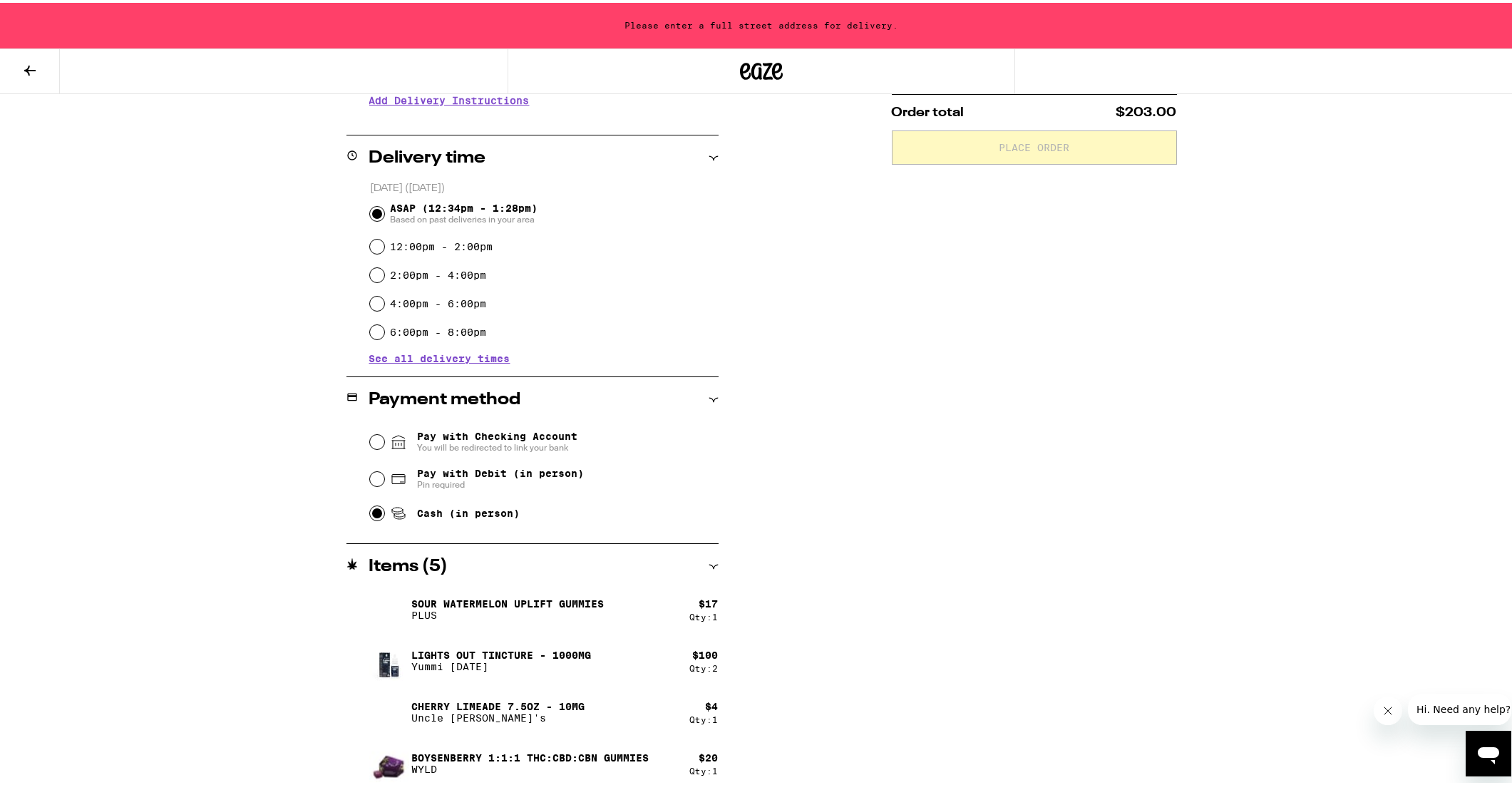
scroll to position [0, 0]
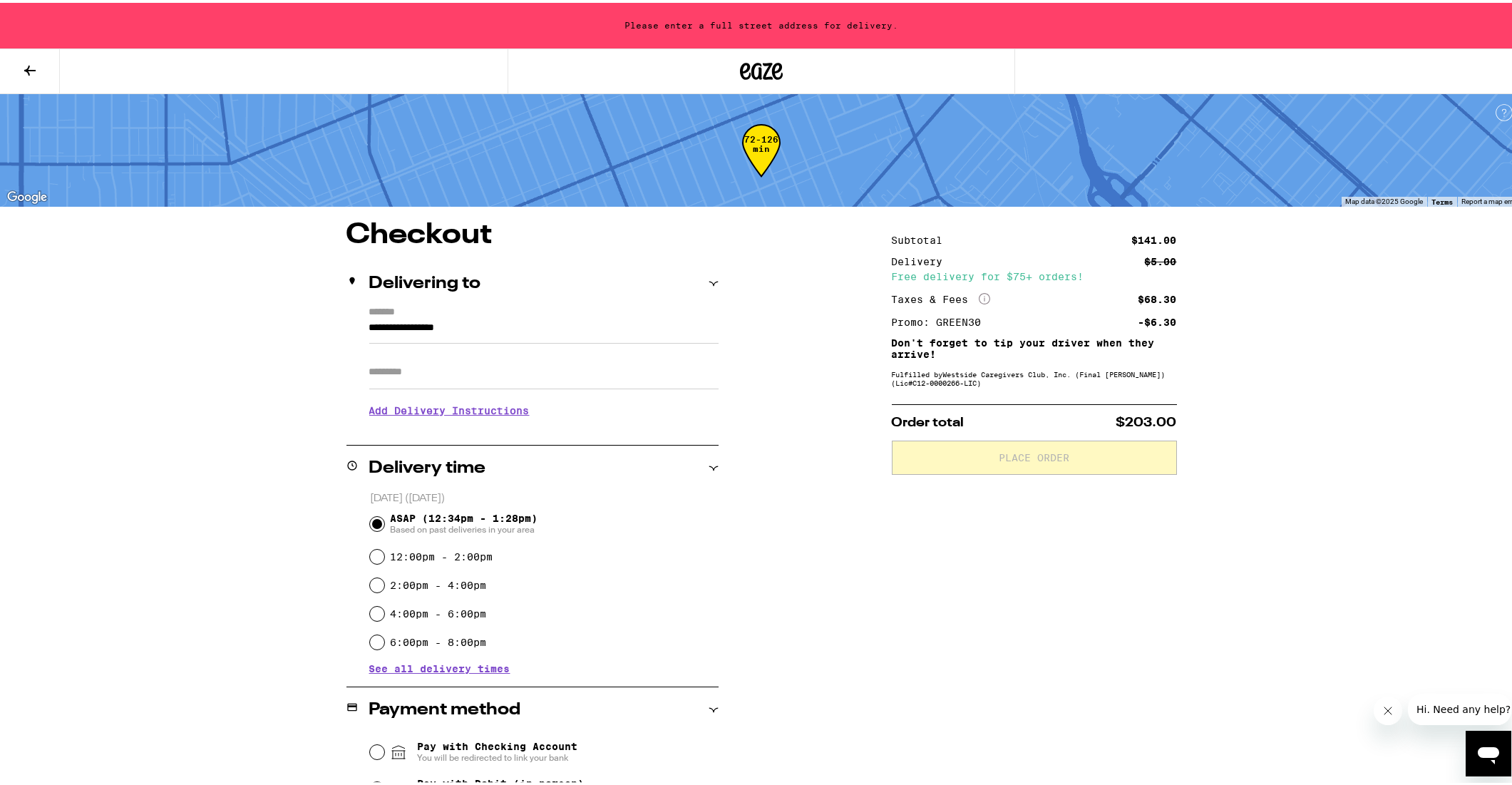
click at [950, 436] on div "Order total $203.00 Place Order" at bounding box center [1034, 436] width 285 height 71
click at [951, 380] on div "Fulfilled by Westside Caregivers Club, Inc. (Final [PERSON_NAME]) (Lic# C12-000…" at bounding box center [1034, 375] width 285 height 17
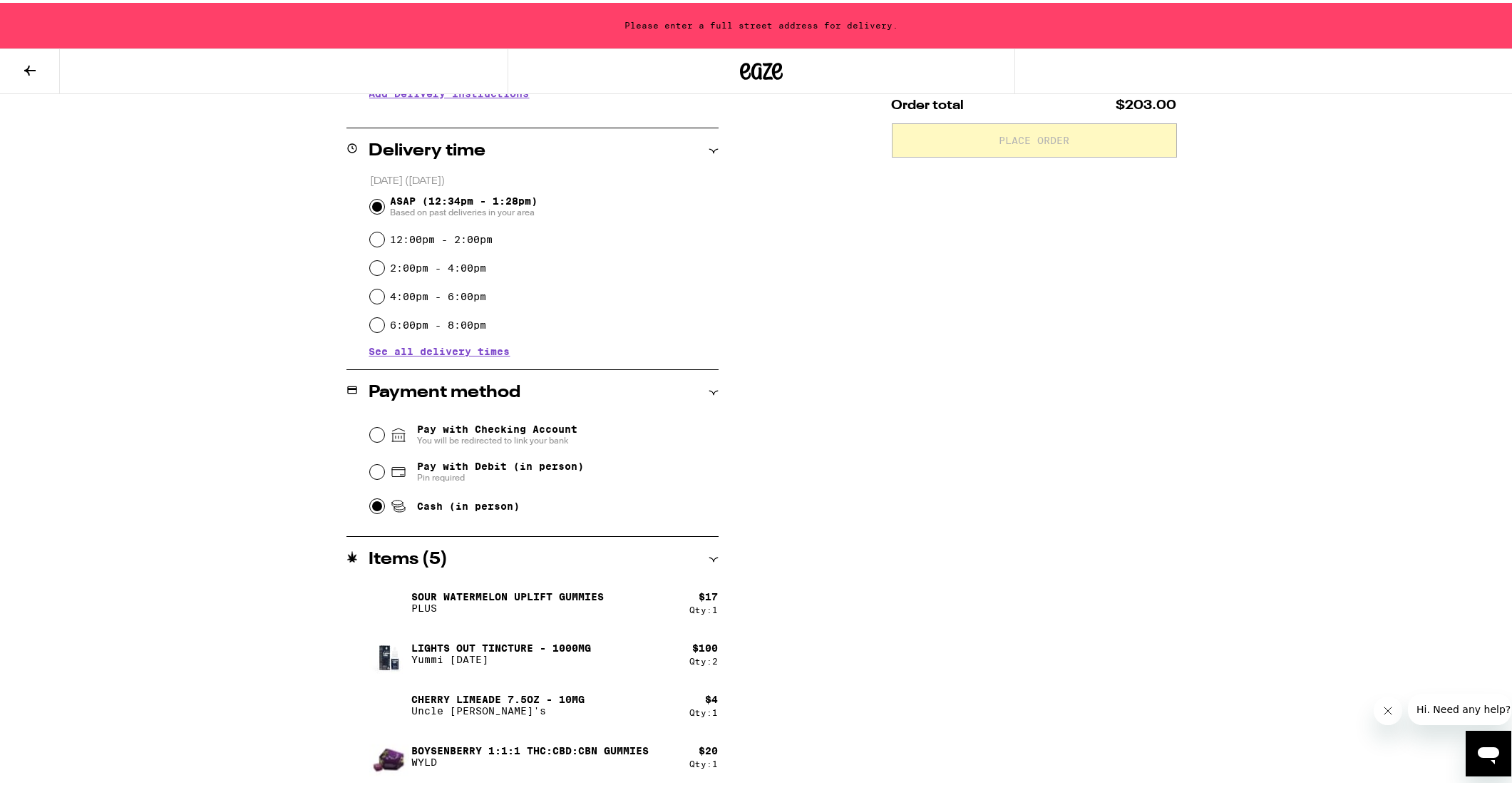
scroll to position [318, 0]
click at [372, 236] on input "12:00pm - 2:00pm" at bounding box center [377, 236] width 14 height 14
radio input "true"
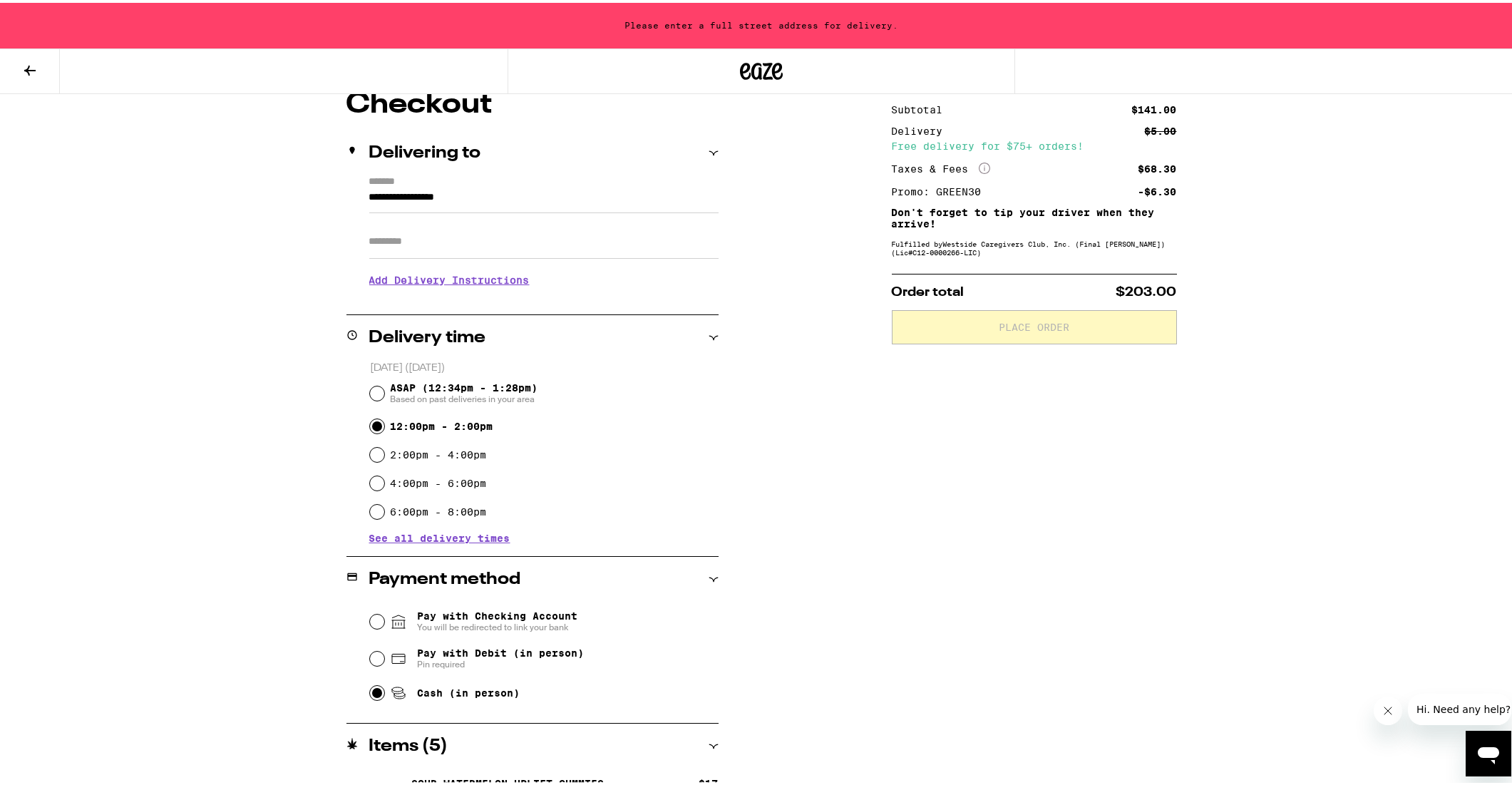
scroll to position [0, 0]
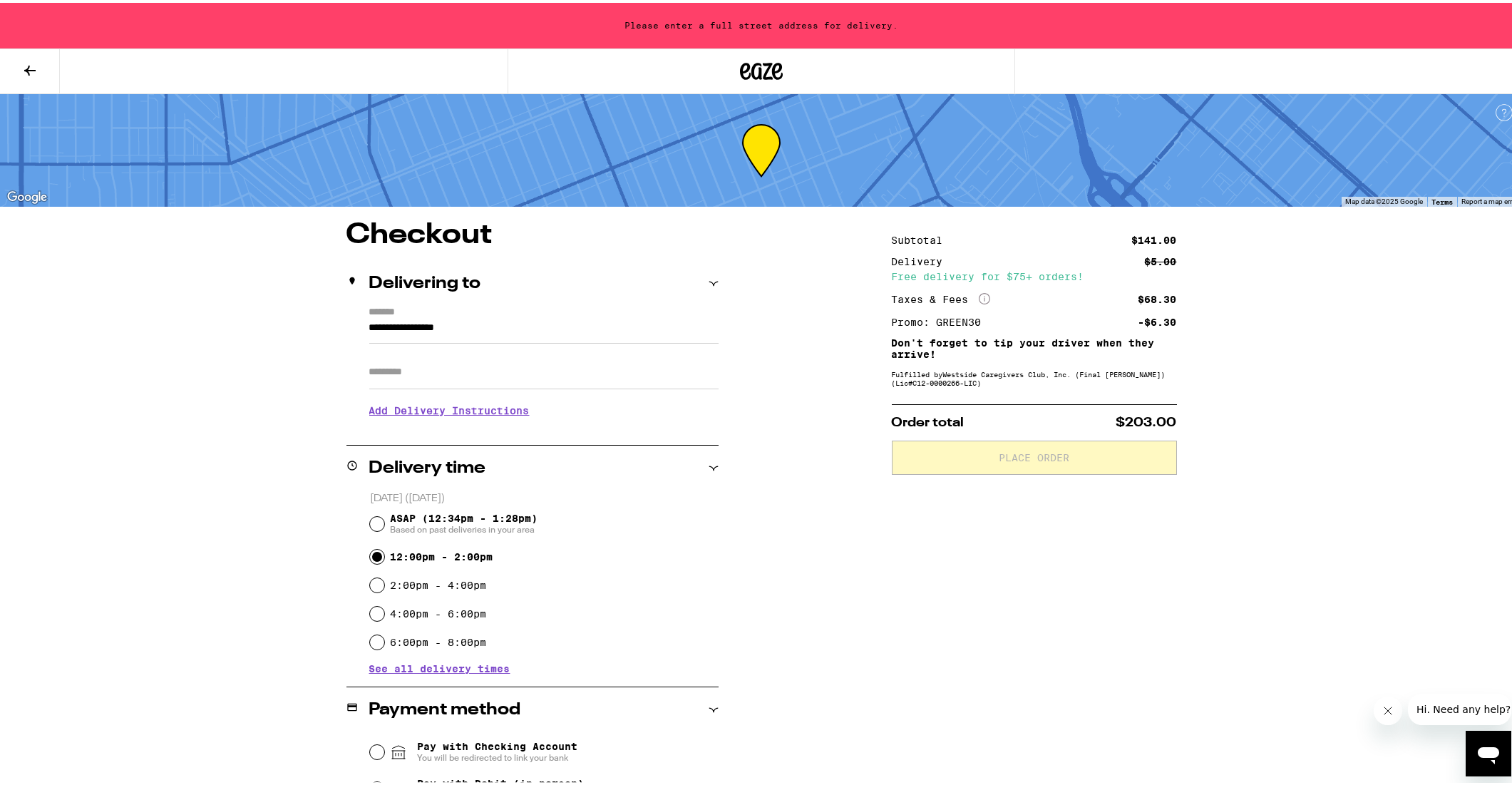
click at [612, 275] on div "Delivering to" at bounding box center [532, 280] width 372 height 17
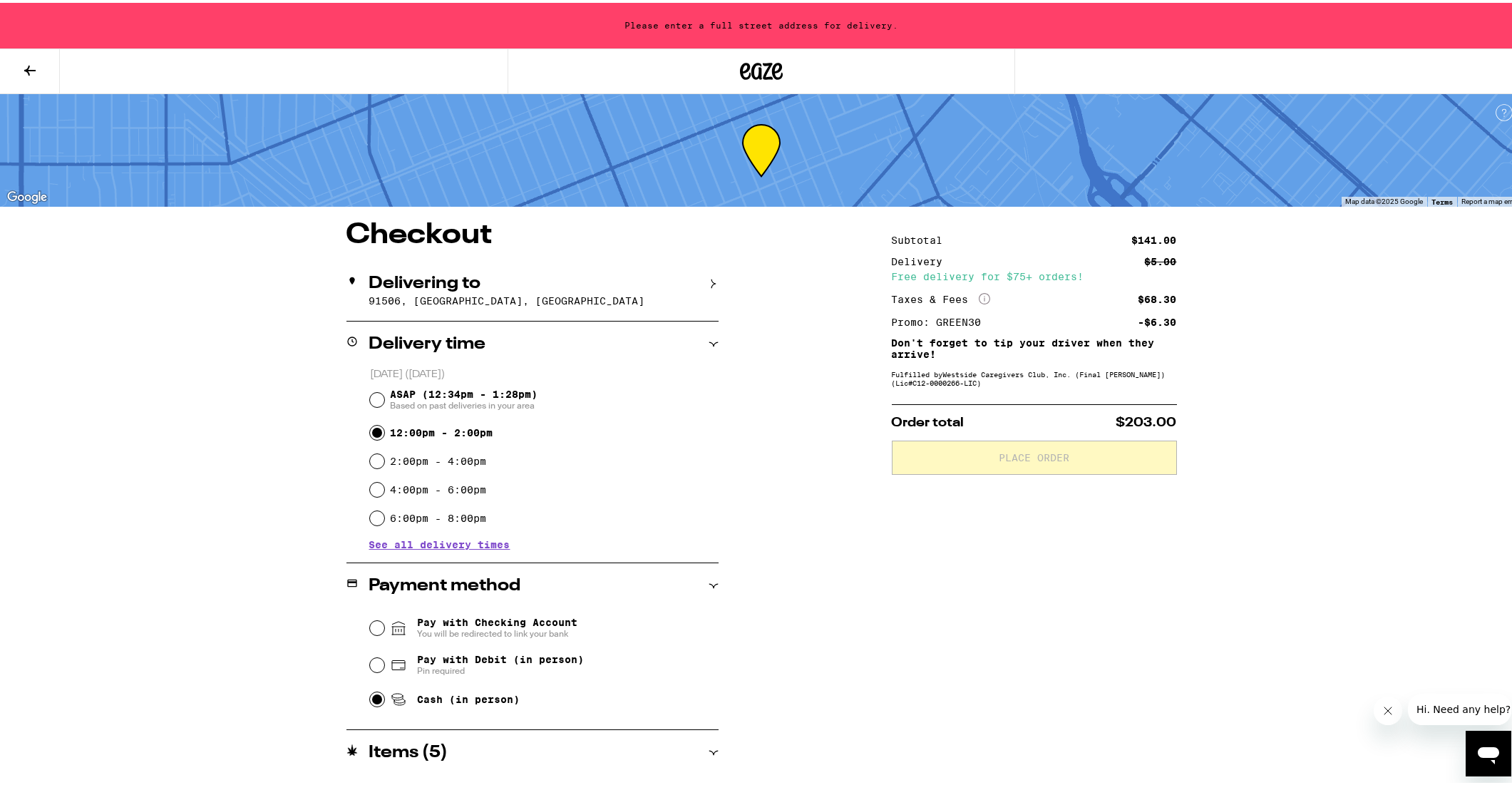
click at [612, 275] on div "Delivering to" at bounding box center [532, 280] width 372 height 17
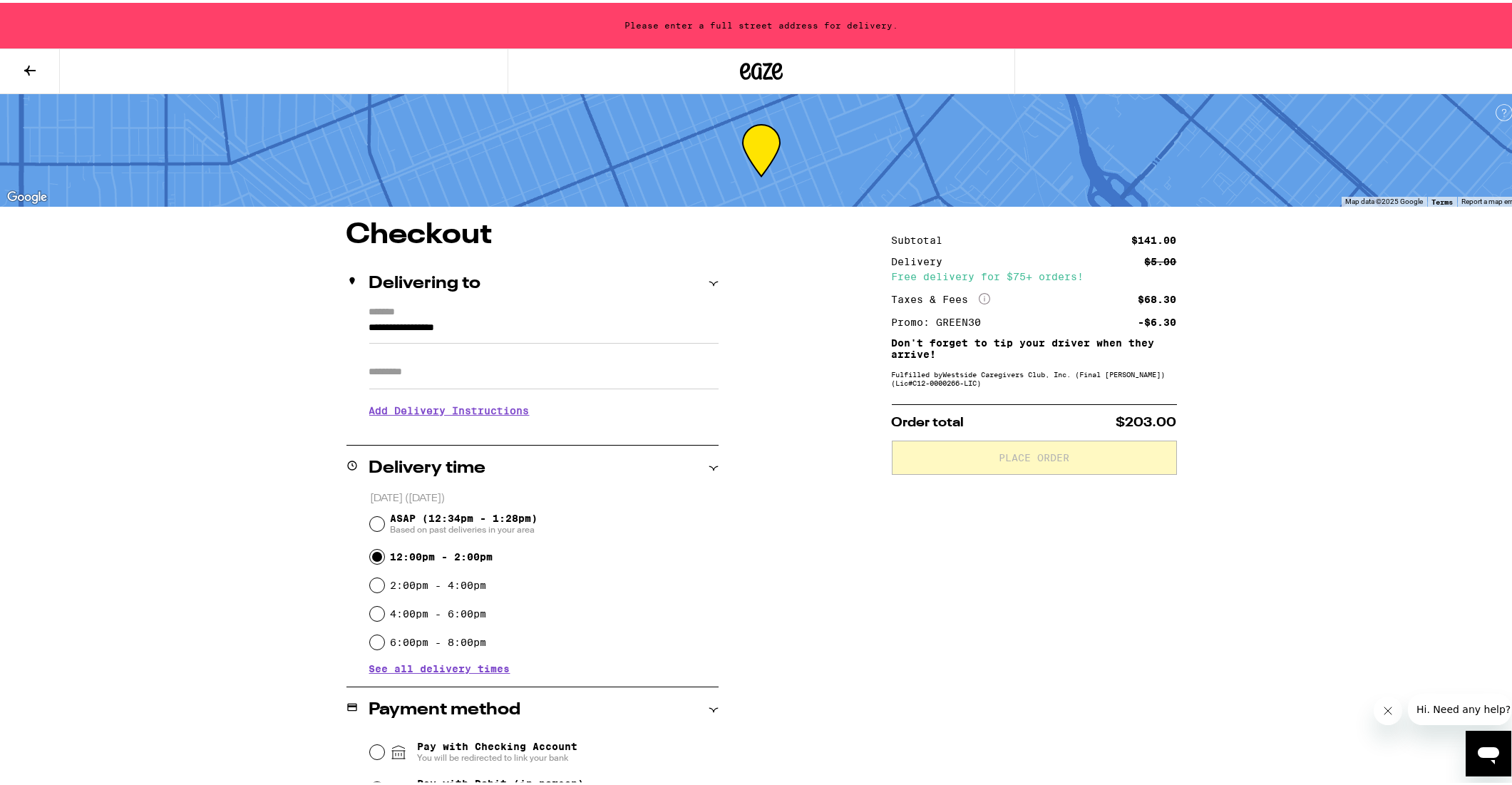
click at [612, 275] on div "Delivering to" at bounding box center [532, 280] width 372 height 17
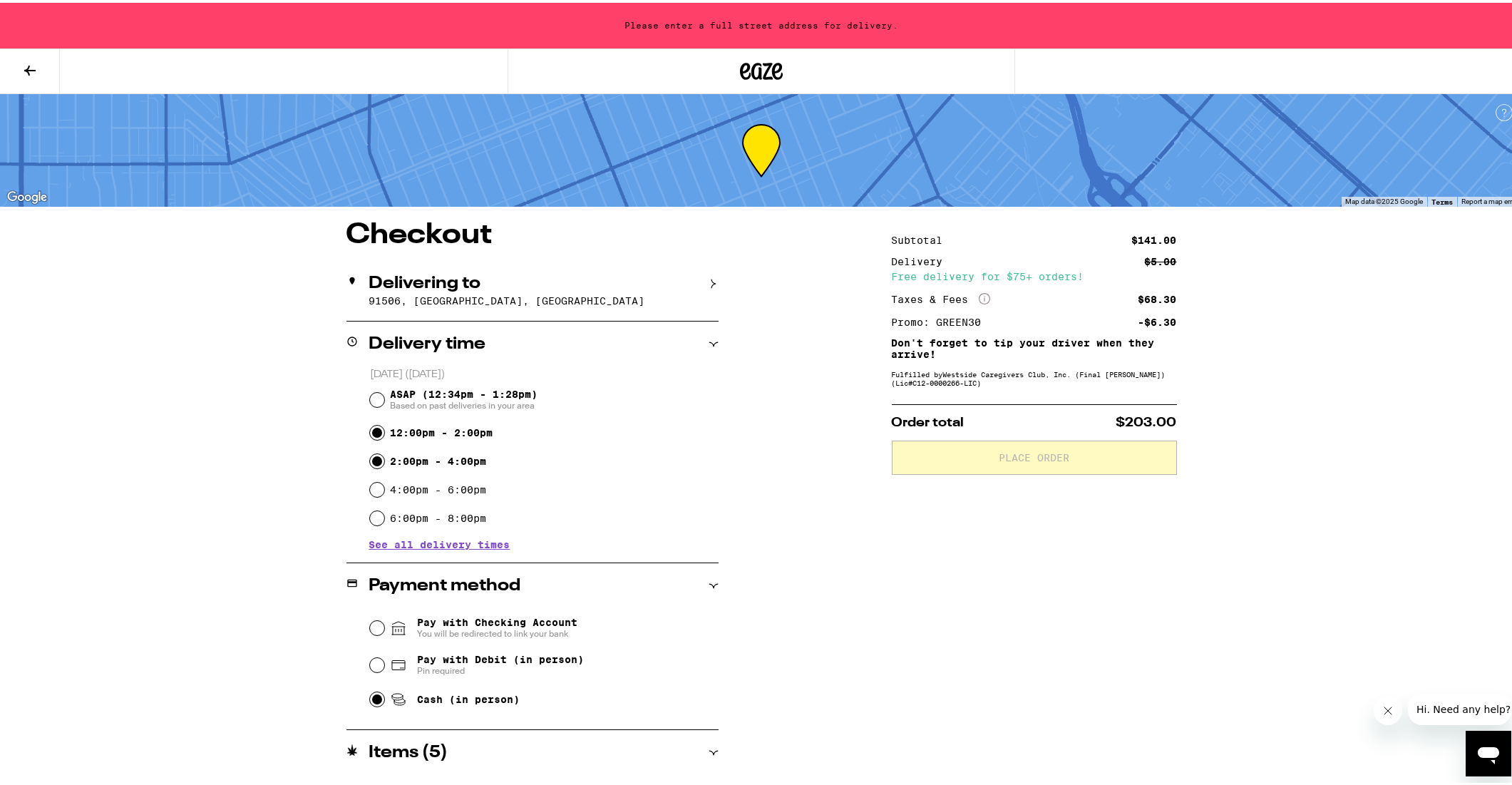
click at [374, 462] on input "2:00pm - 4:00pm" at bounding box center [377, 458] width 14 height 14
radio input "true"
click at [371, 433] on input "12:00pm - 2:00pm" at bounding box center [377, 429] width 14 height 14
radio input "true"
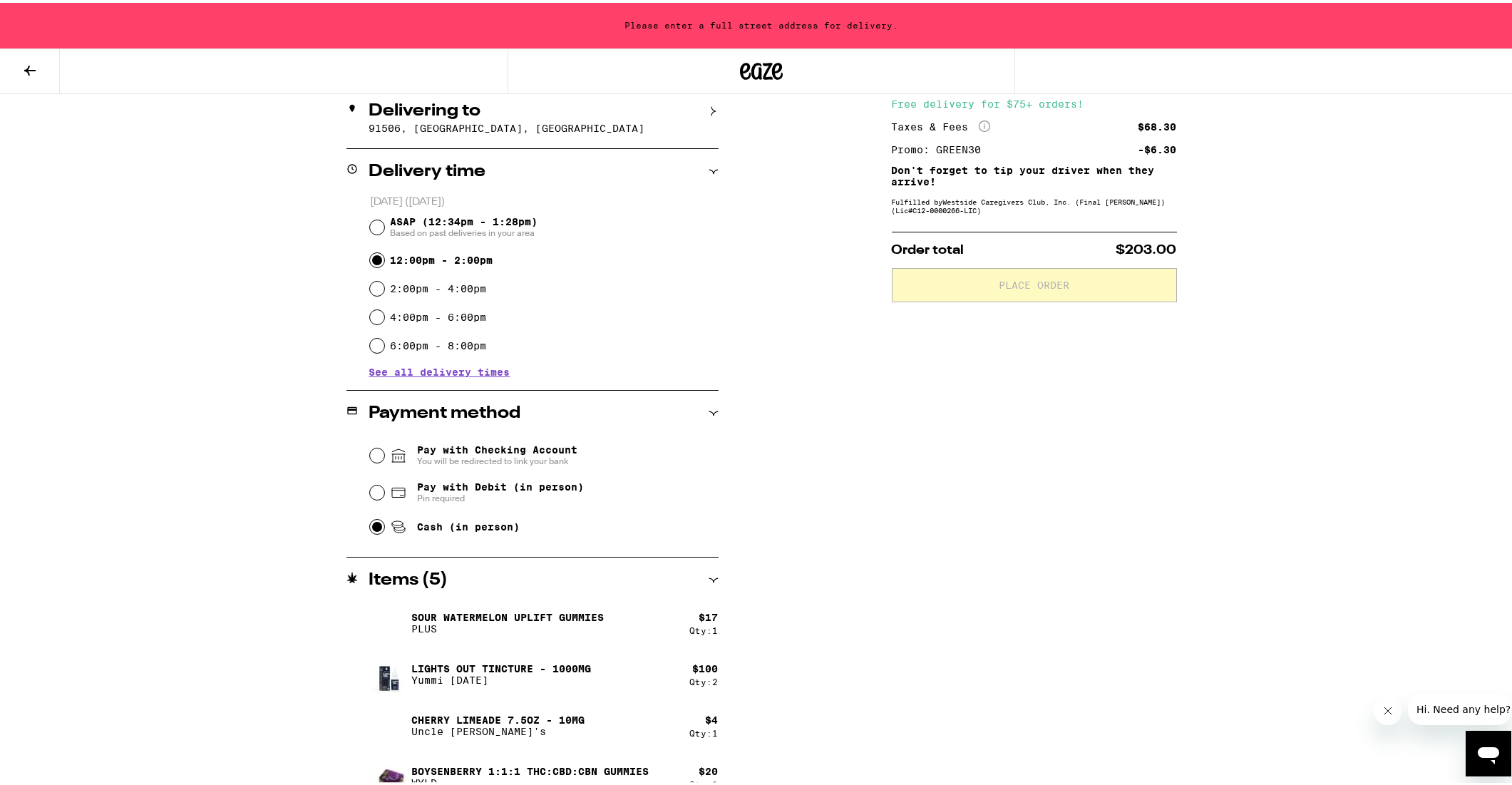
scroll to position [195, 0]
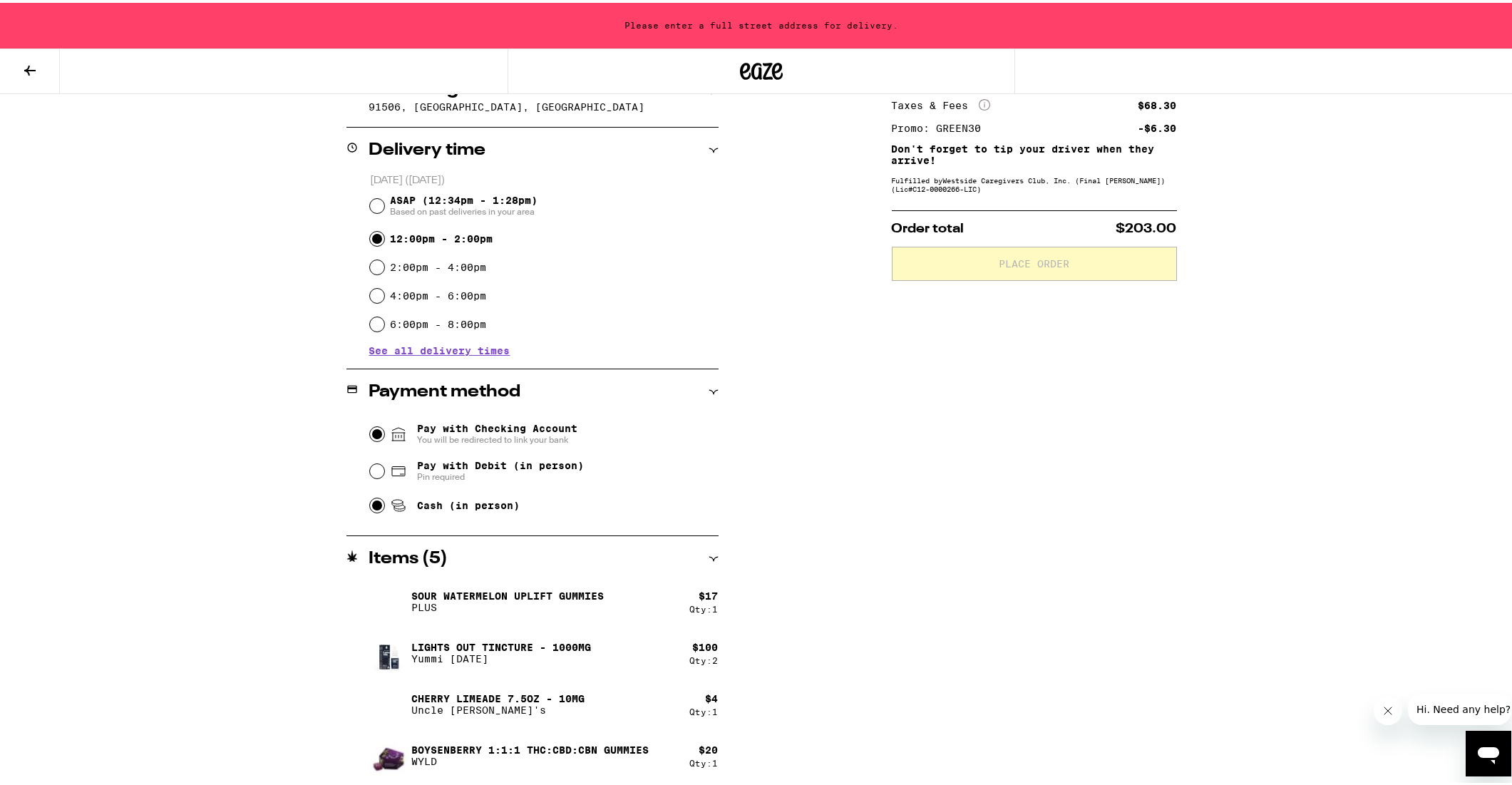
click at [374, 433] on input "Pay with Checking Account You will be redirected to link your bank" at bounding box center [377, 431] width 14 height 14
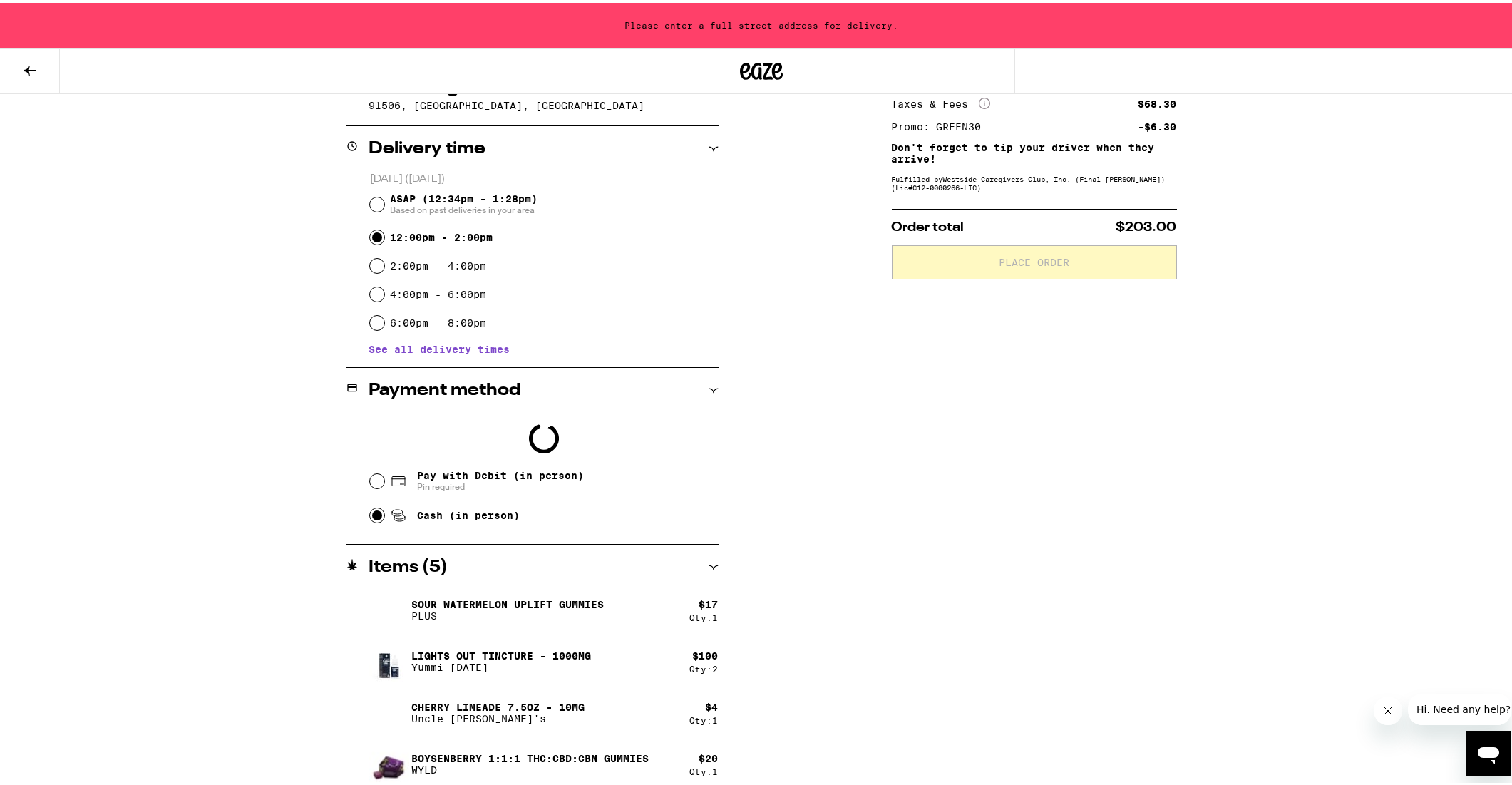
click at [371, 519] on input "Cash (in person)" at bounding box center [377, 512] width 14 height 14
radio input "true"
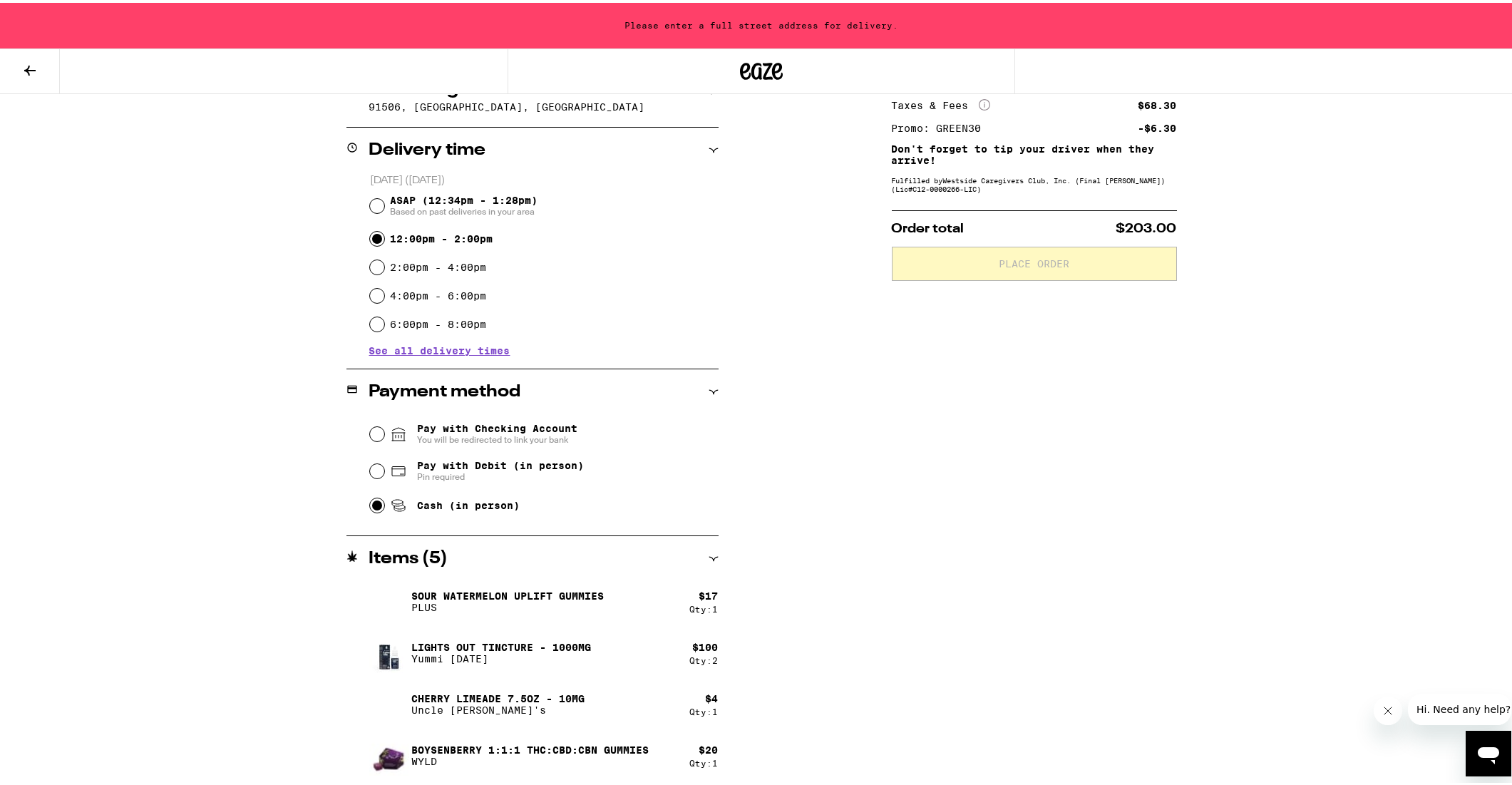
click at [709, 553] on icon at bounding box center [714, 556] width 10 height 10
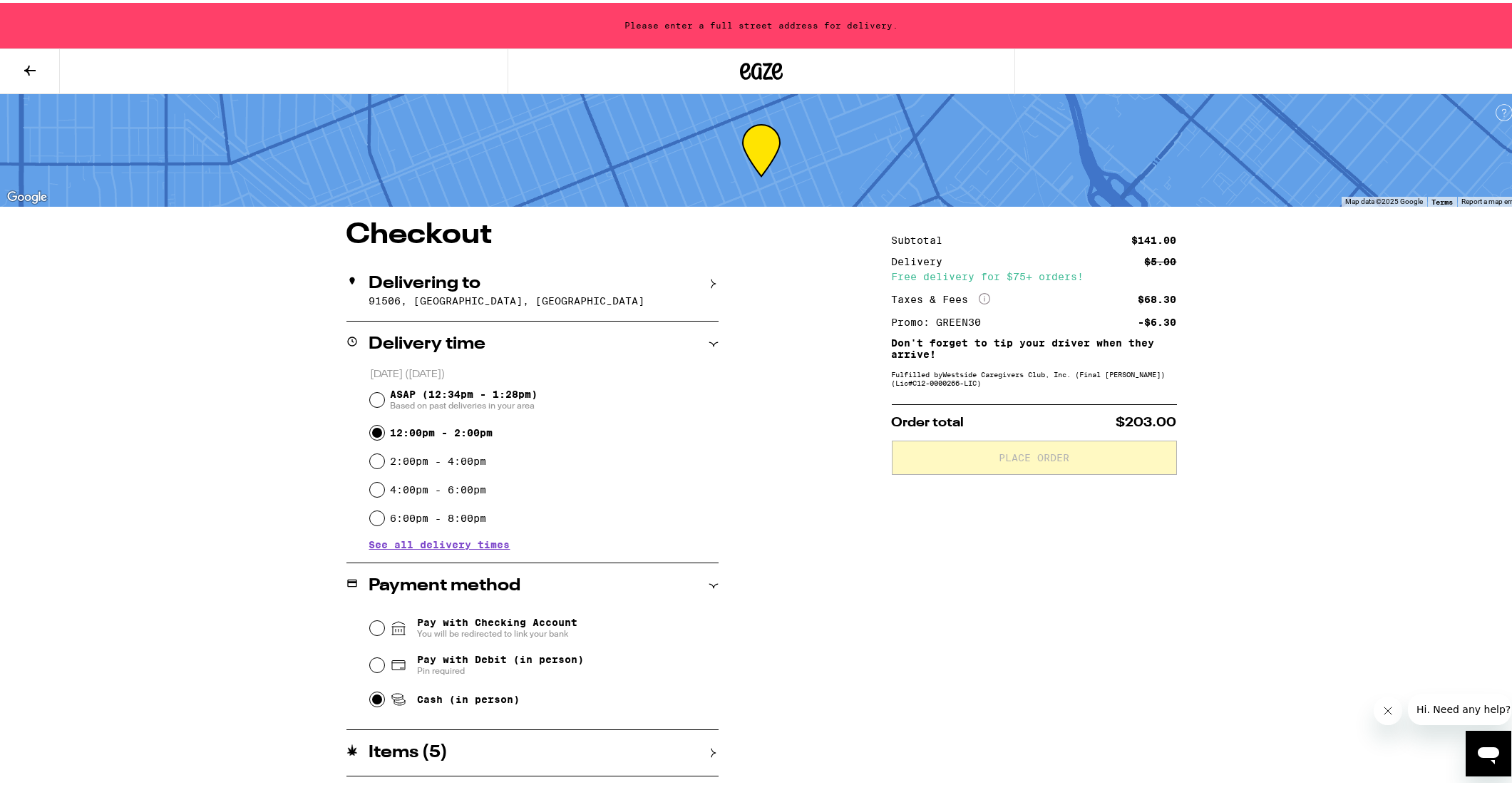
scroll to position [0, 0]
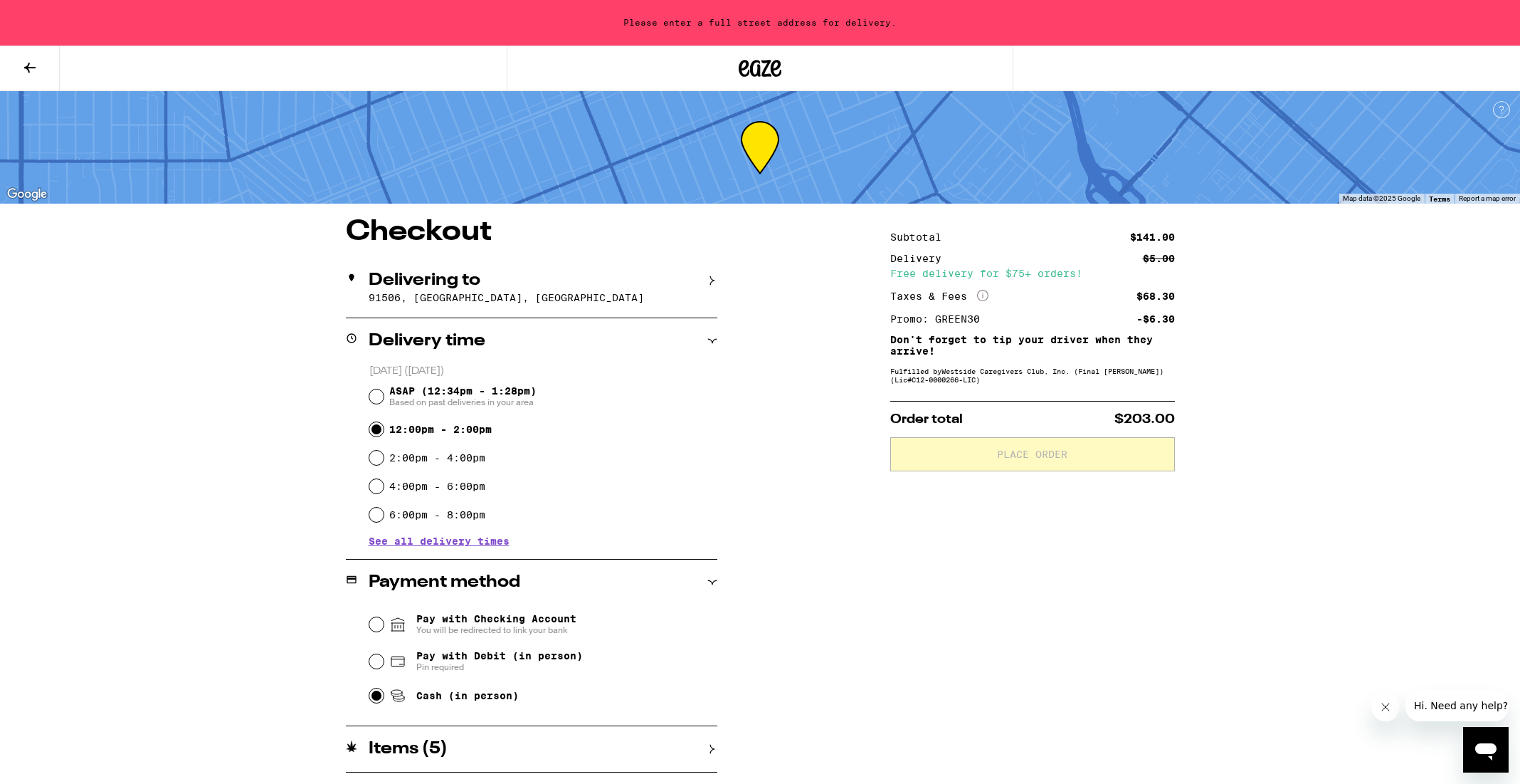
click at [713, 748] on icon at bounding box center [713, 748] width 10 height 10
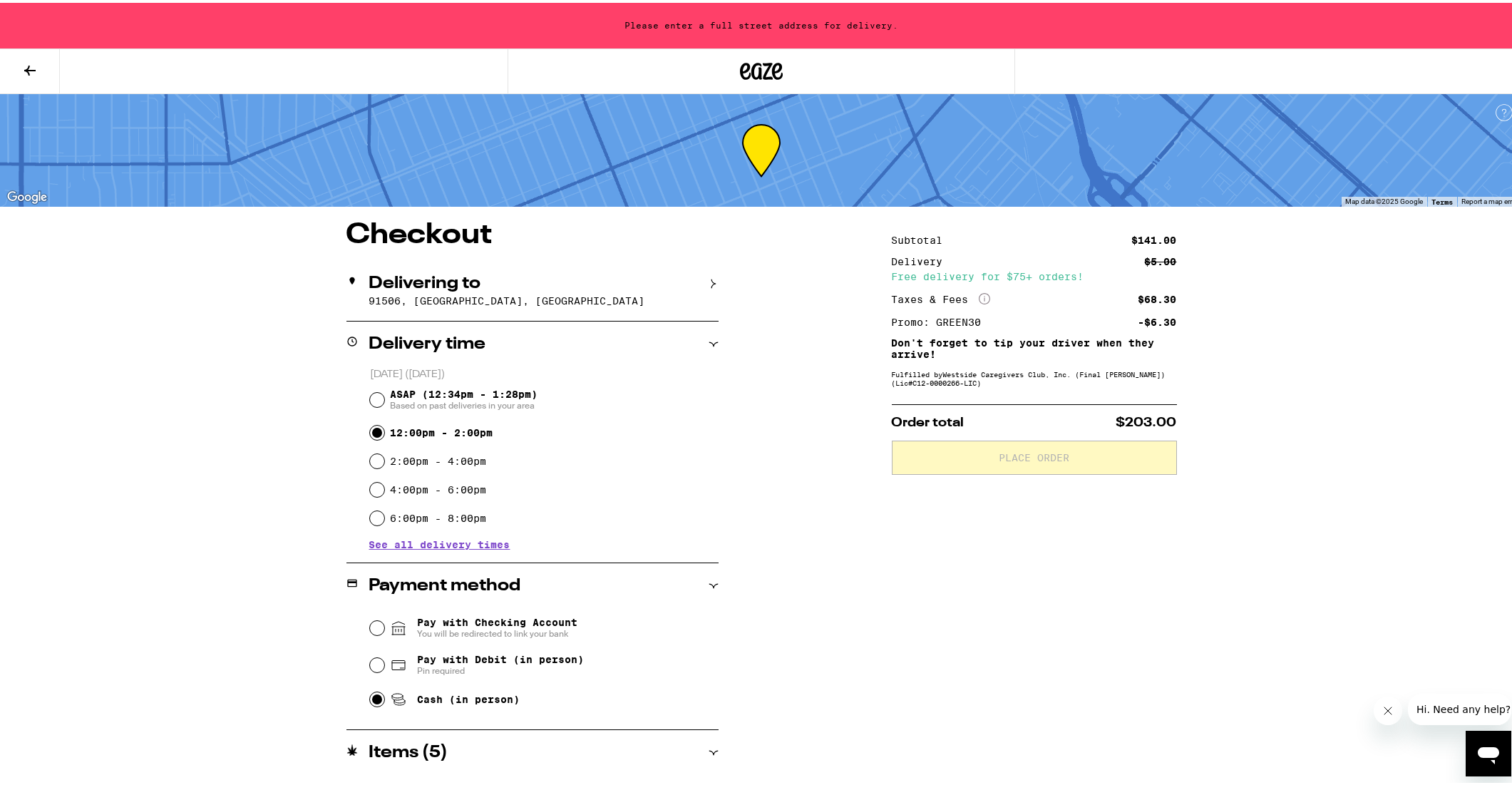
click at [452, 290] on div "Delivering to 91506, [GEOGRAPHIC_DATA], [GEOGRAPHIC_DATA]" at bounding box center [532, 288] width 372 height 60
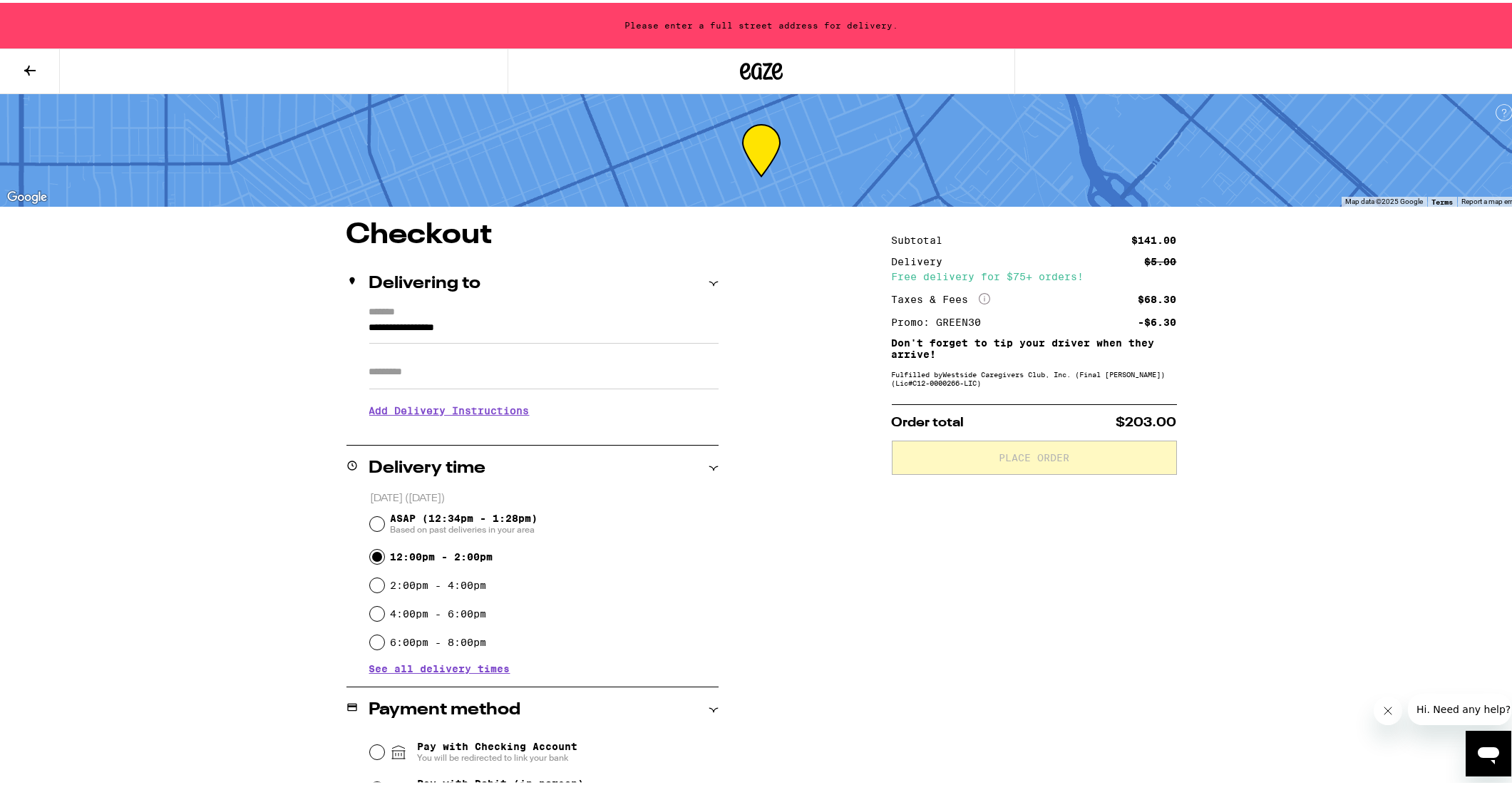
click at [418, 319] on input "**********" at bounding box center [544, 328] width 349 height 24
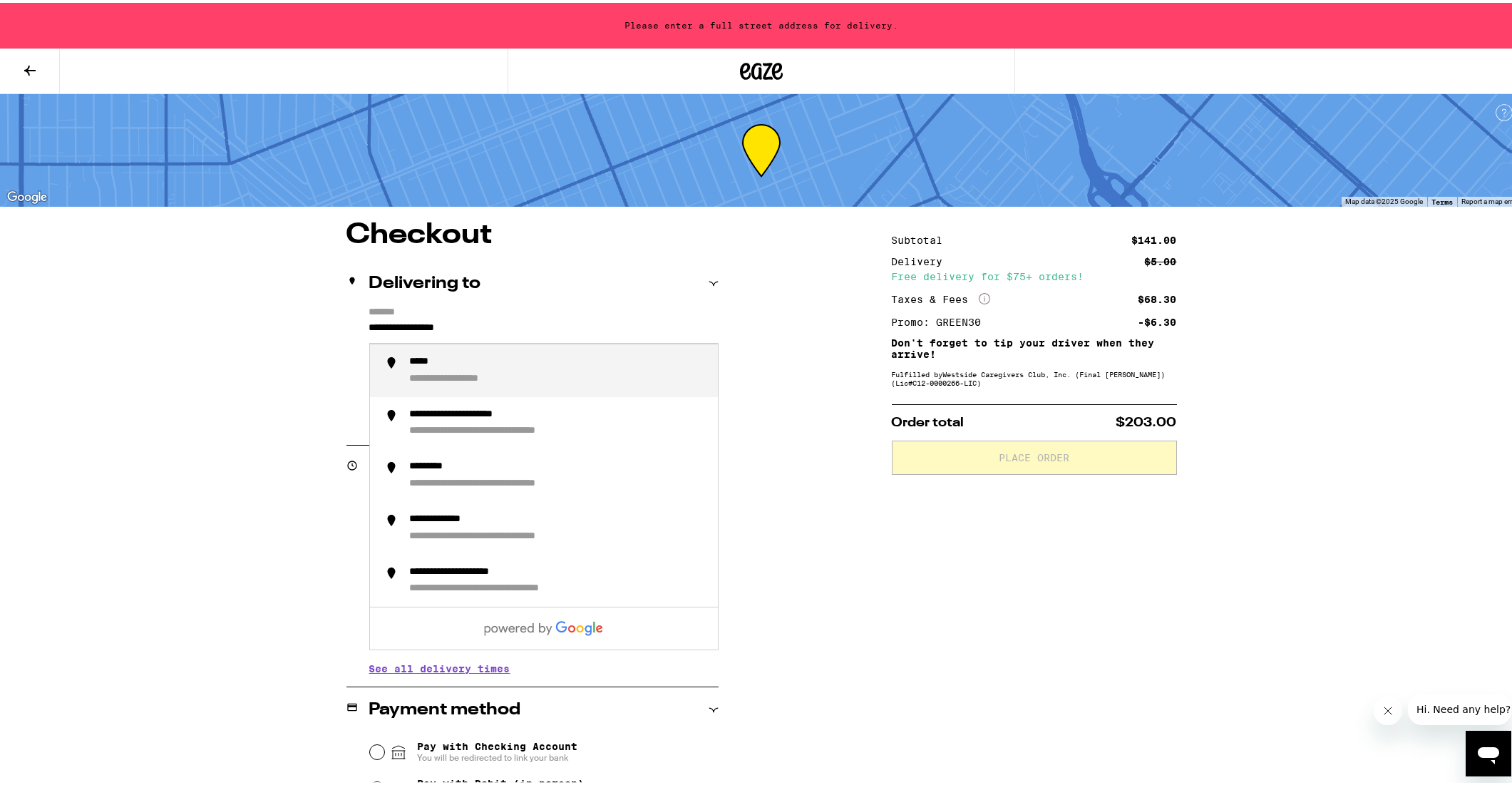
click at [495, 327] on input "**********" at bounding box center [544, 328] width 349 height 24
click at [369, 320] on input "**********" at bounding box center [544, 328] width 349 height 24
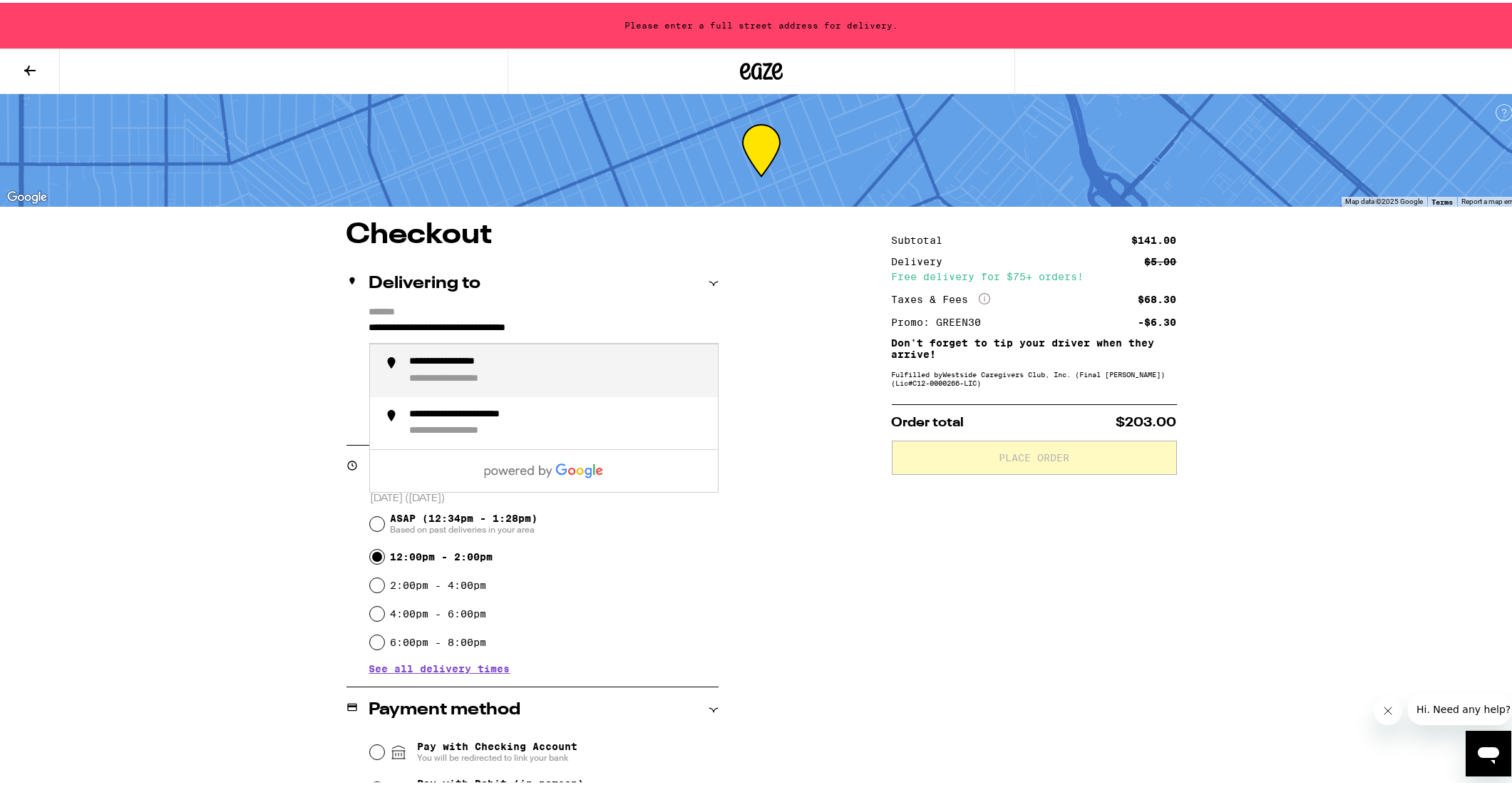
click at [456, 366] on div "**********" at bounding box center [468, 358] width 116 height 12
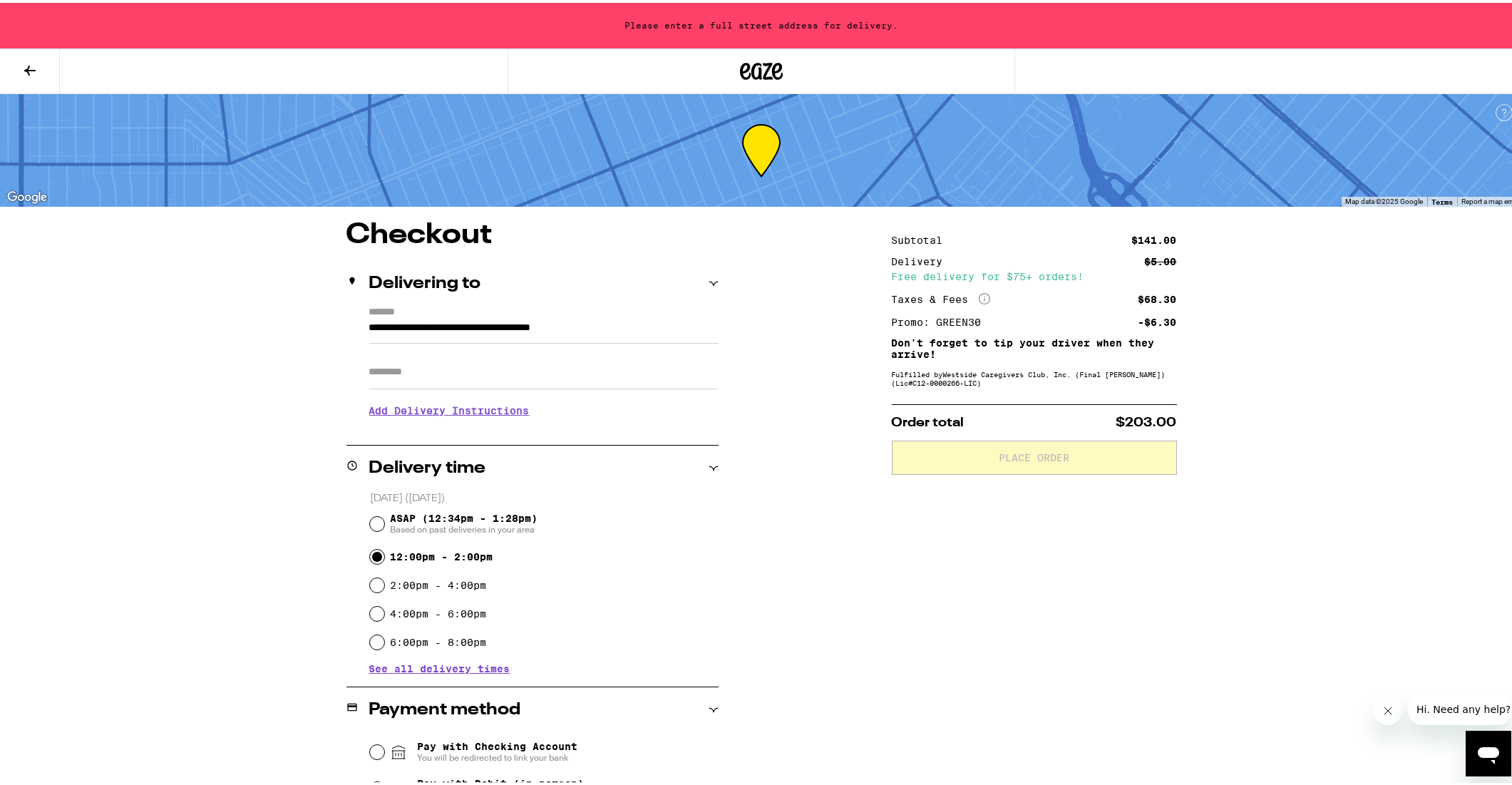
type input "**********"
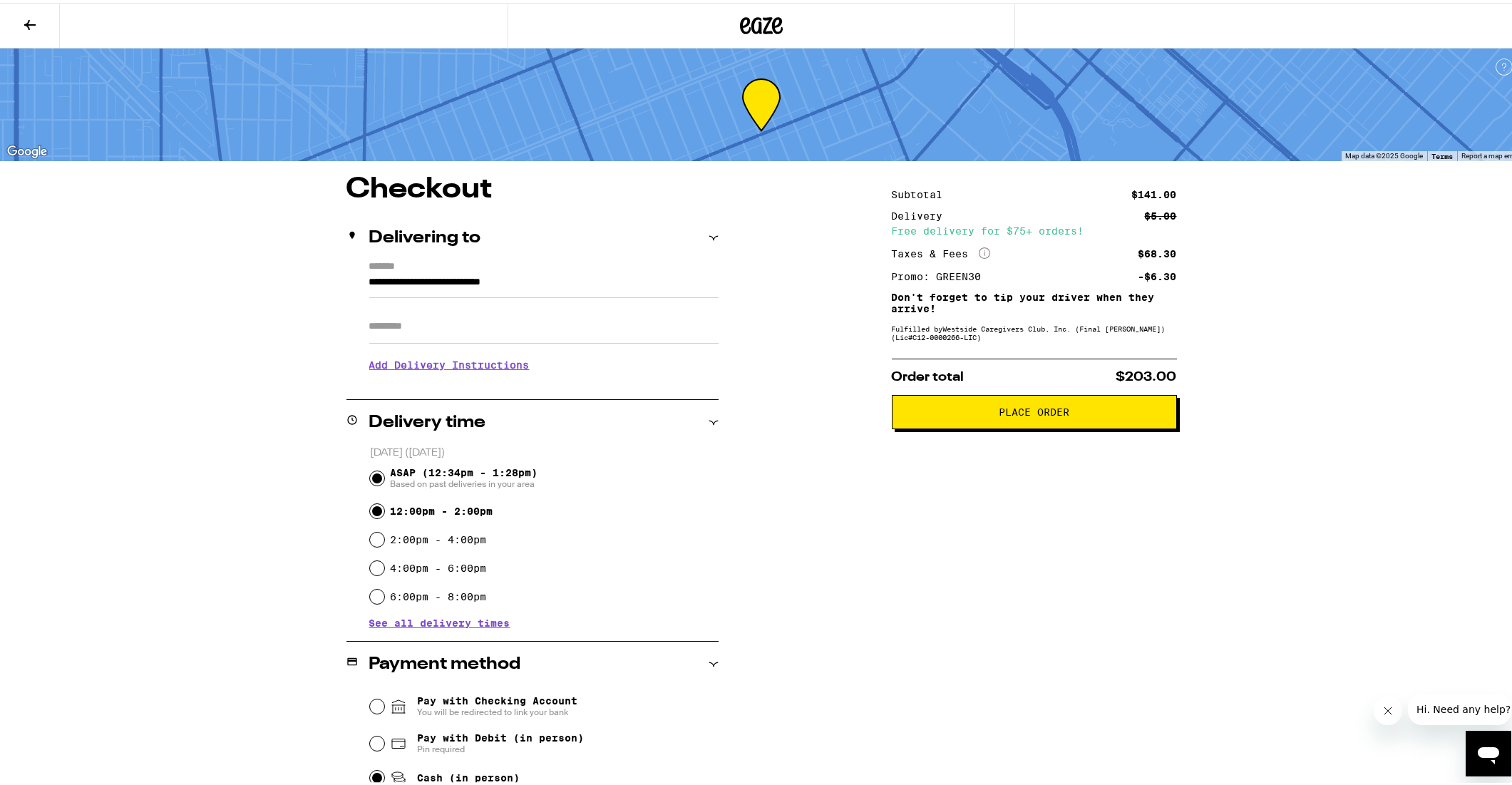
click at [374, 475] on input "ASAP (12:34pm - 1:28pm) Based on past deliveries in your area" at bounding box center [377, 475] width 14 height 14
radio input "true"
click at [370, 505] on input "12:00pm - 2:00pm" at bounding box center [377, 508] width 14 height 14
radio input "true"
click at [974, 421] on button "Place Order" at bounding box center [1034, 408] width 285 height 34
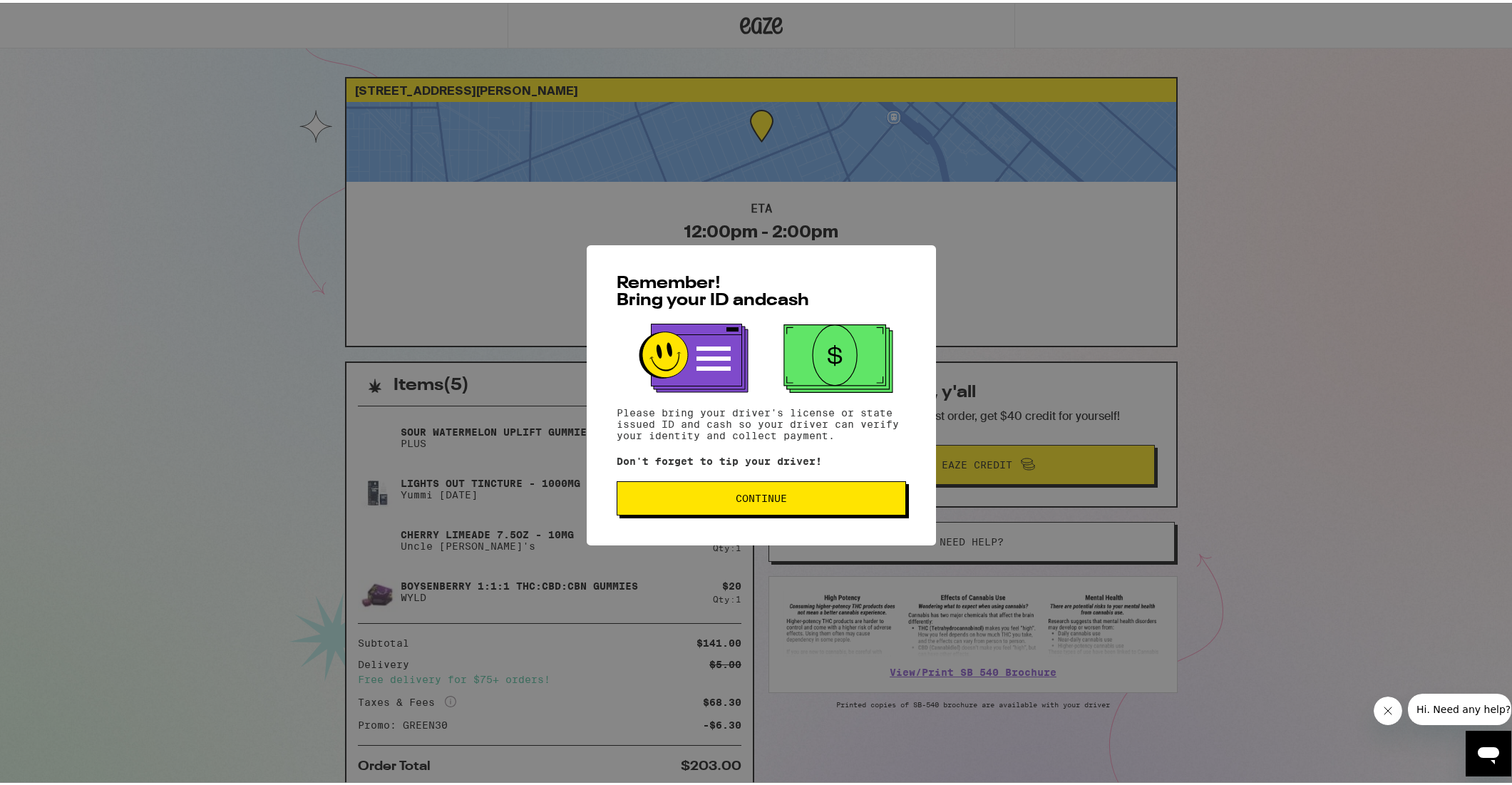
click at [758, 499] on span "Continue" at bounding box center [761, 495] width 51 height 10
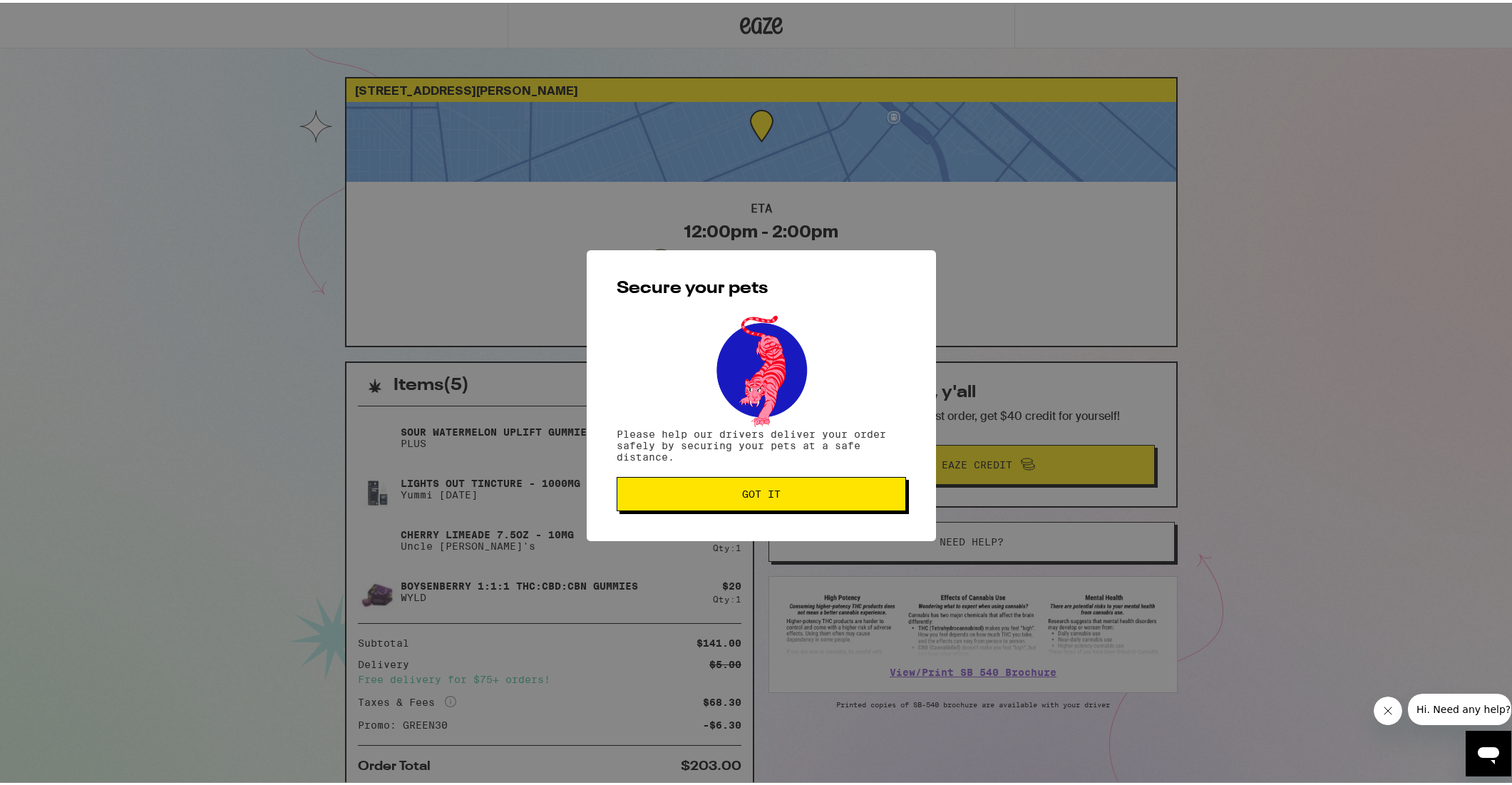
click at [758, 499] on button "Got it" at bounding box center [761, 490] width 290 height 34
